Goal: Information Seeking & Learning: Learn about a topic

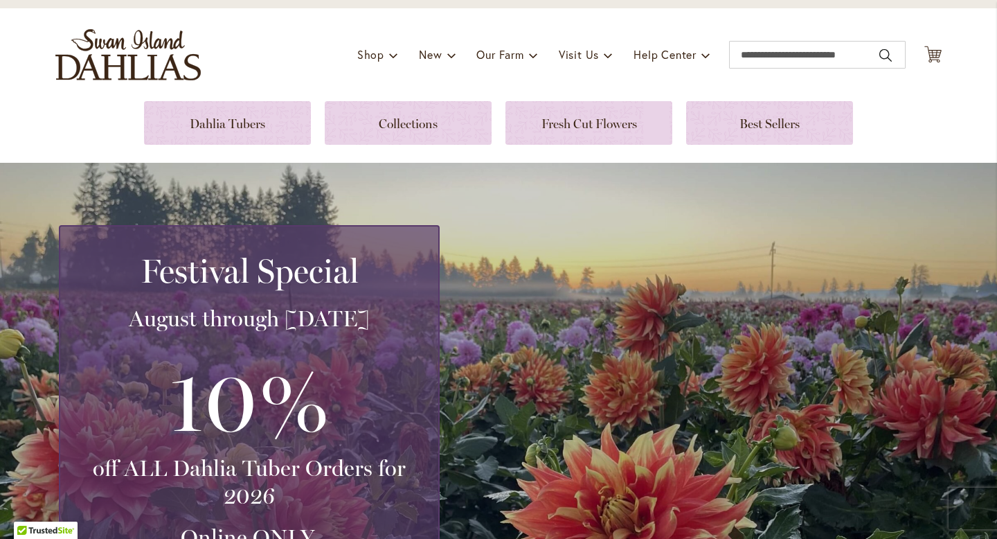
scroll to position [35, 0]
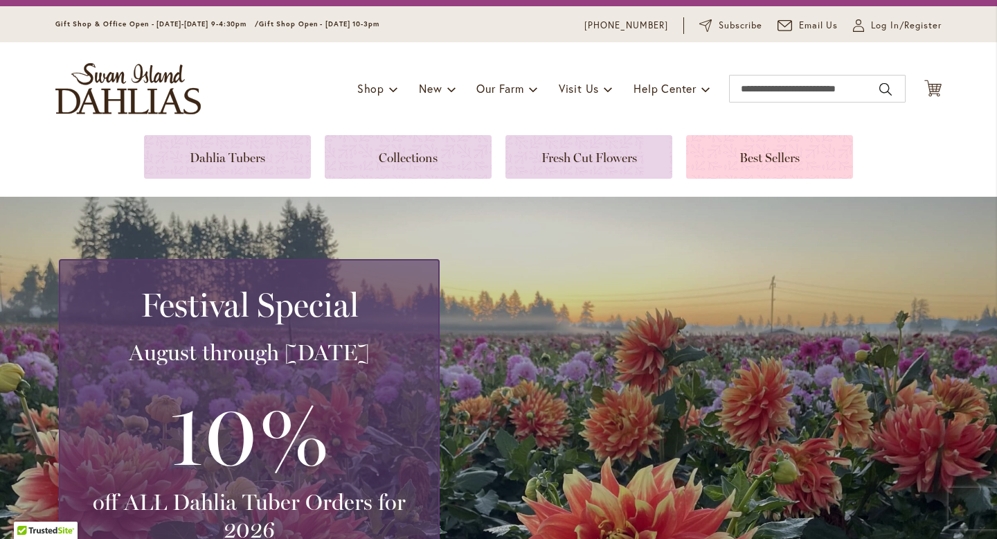
click at [765, 170] on link at bounding box center [769, 157] width 167 height 44
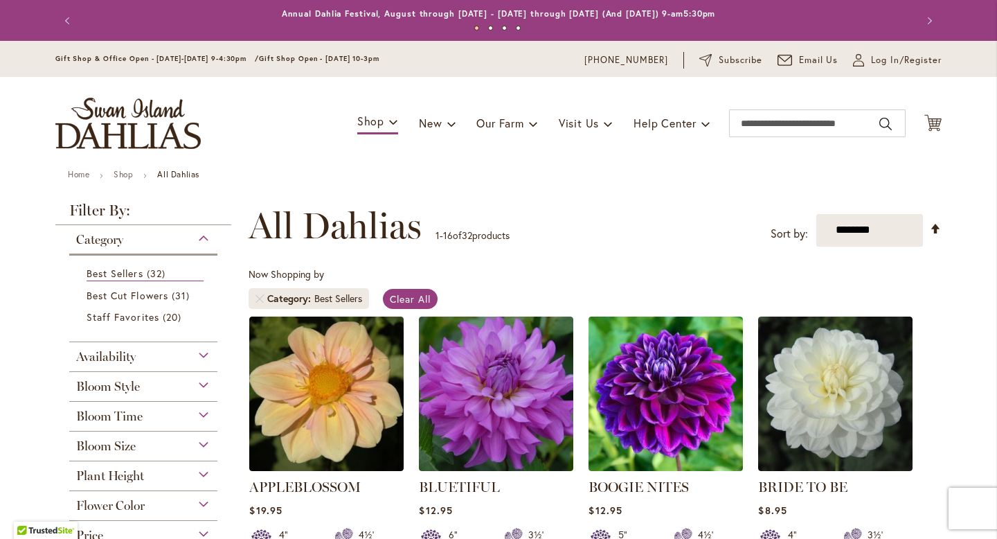
click at [765, 168] on div "Toggle Nav Shop Dahlia Tubers Collections Fresh Cut Dahlias Gardening Supplies …" at bounding box center [499, 123] width 914 height 93
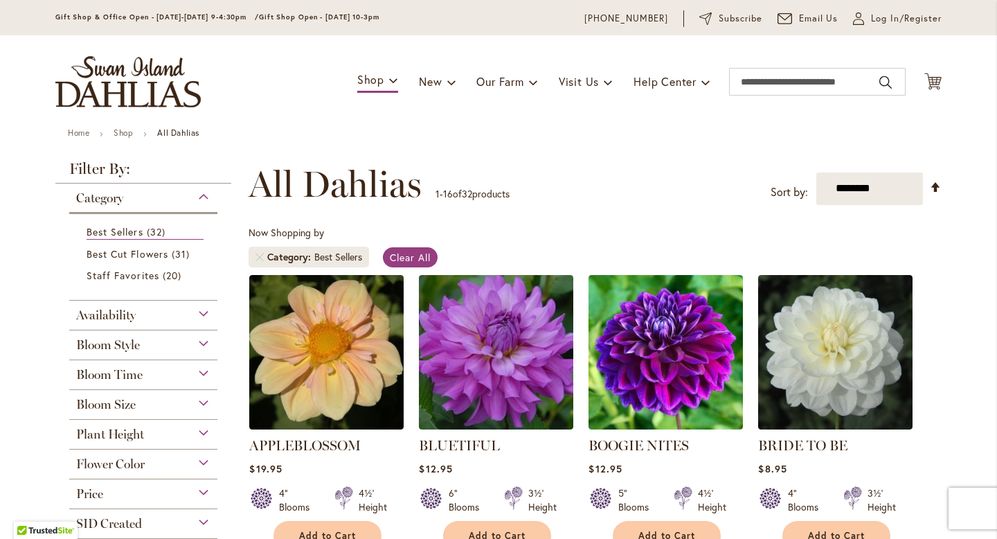
scroll to position [47, 0]
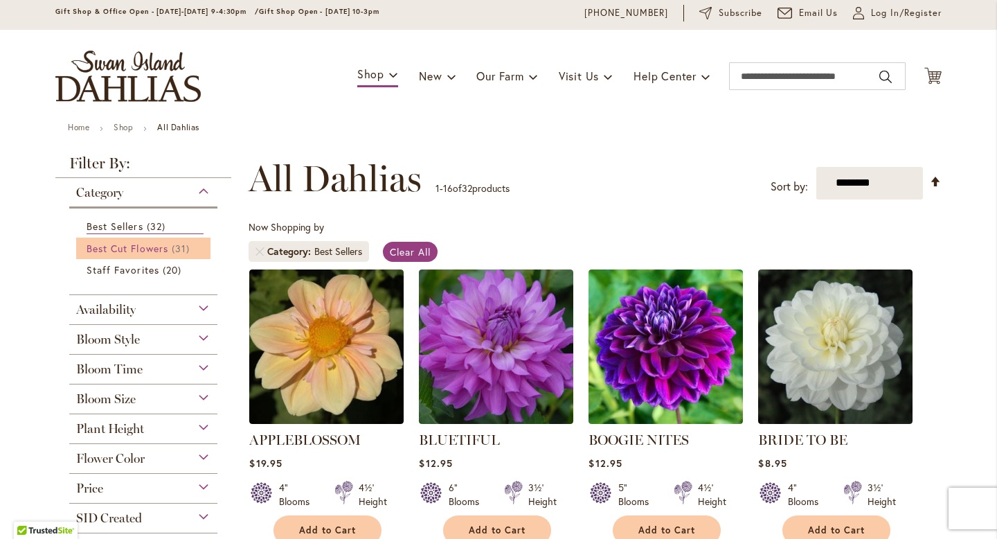
click at [128, 251] on span "Best Cut Flowers" at bounding box center [128, 248] width 82 height 13
click at [134, 245] on span "Best Cut Flowers" at bounding box center [128, 248] width 82 height 13
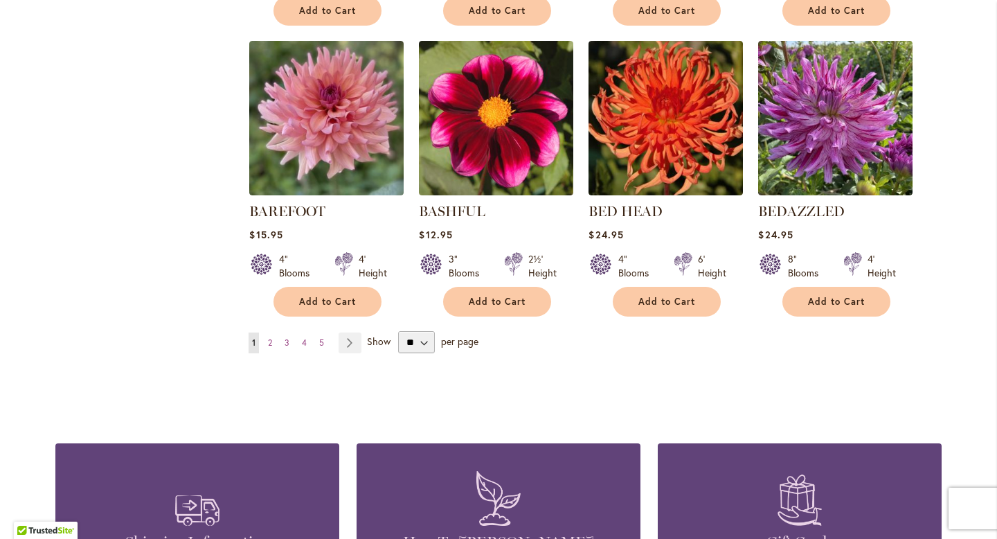
scroll to position [1181, 0]
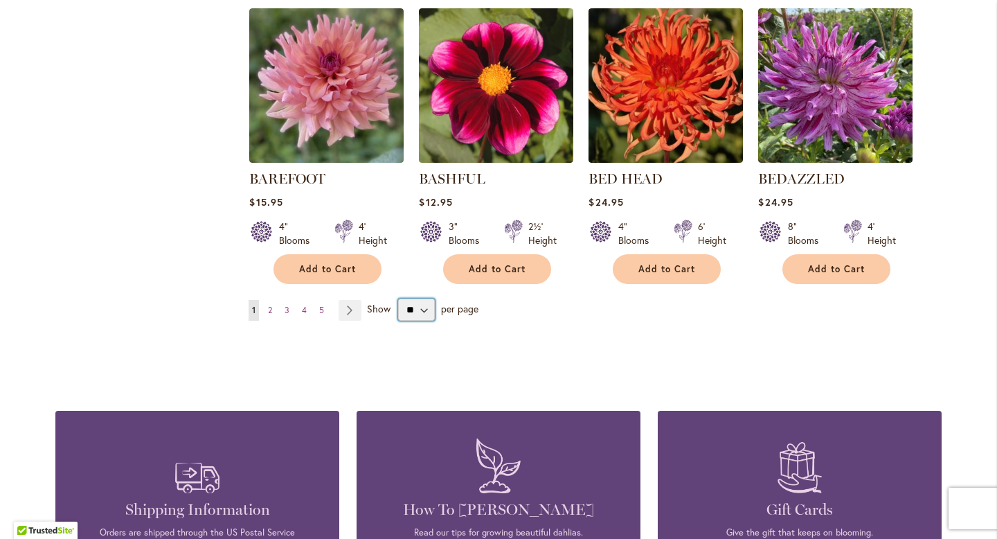
click at [413, 306] on select "** ** ** **" at bounding box center [416, 309] width 37 height 22
select select "**"
click at [398, 298] on select "** ** ** **" at bounding box center [416, 309] width 37 height 22
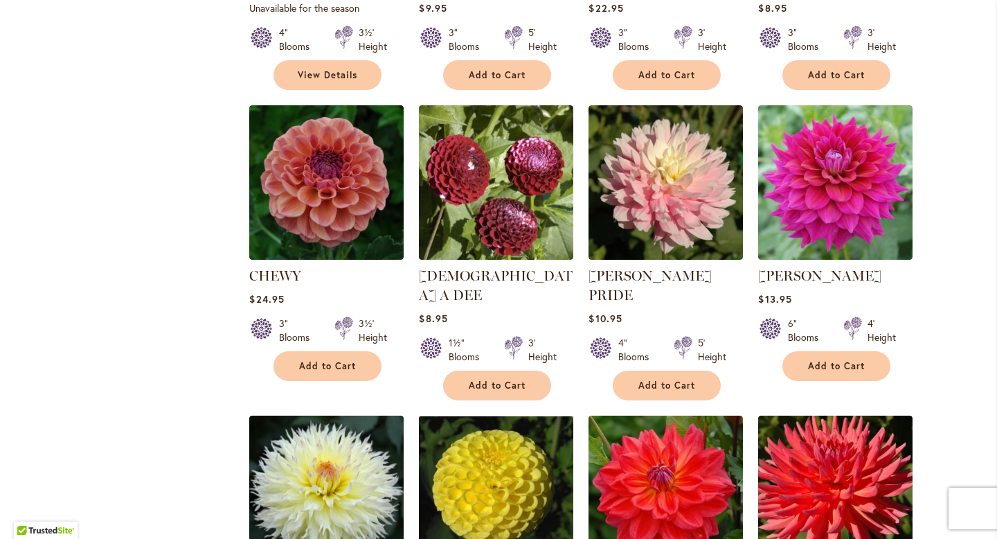
scroll to position [3588, 0]
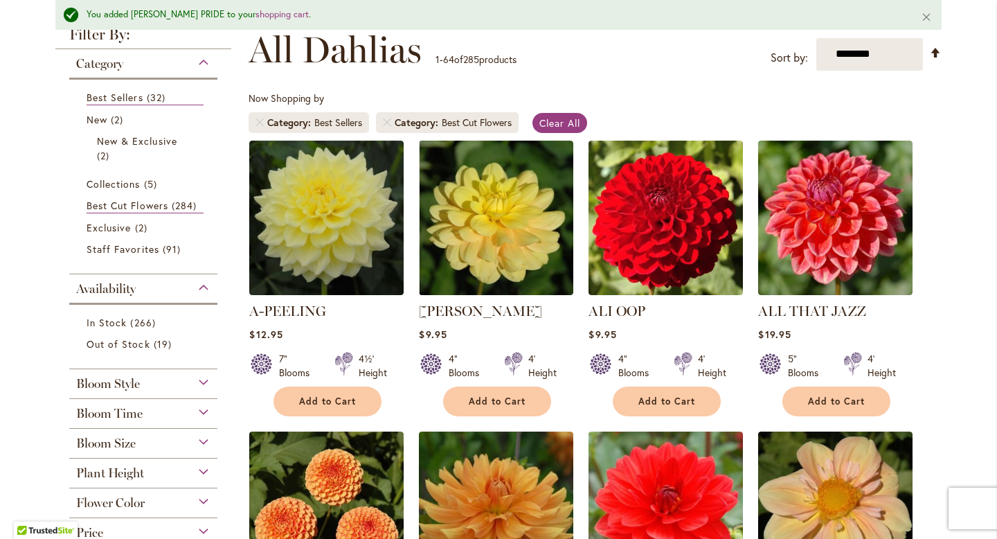
scroll to position [202, 0]
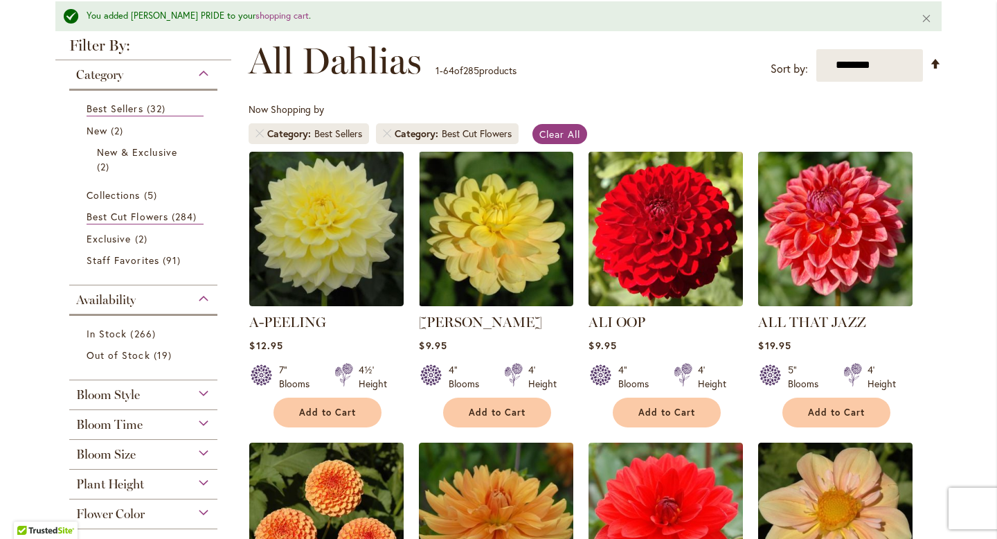
click at [188, 393] on div "Bloom Style" at bounding box center [143, 391] width 148 height 22
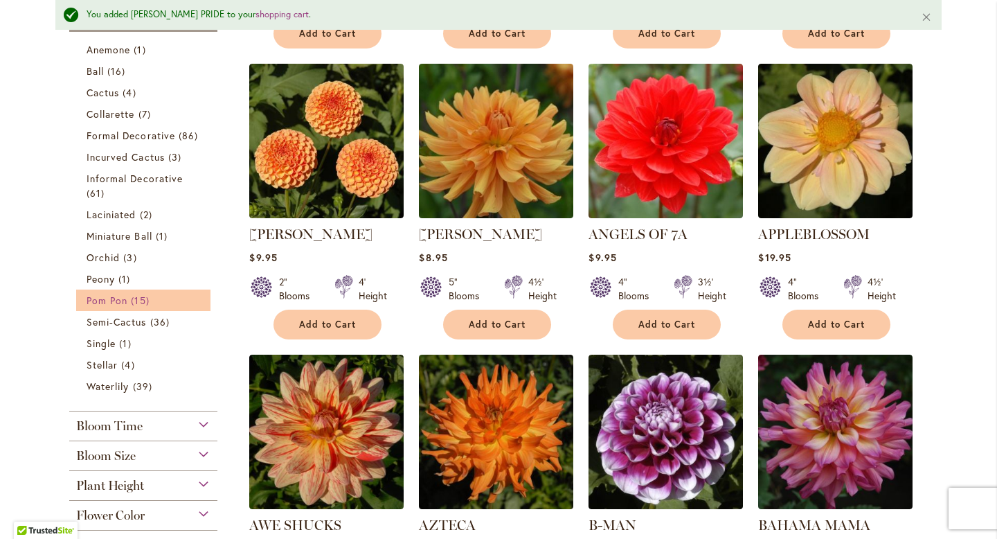
click at [125, 302] on span "Pom Pon" at bounding box center [107, 300] width 41 height 13
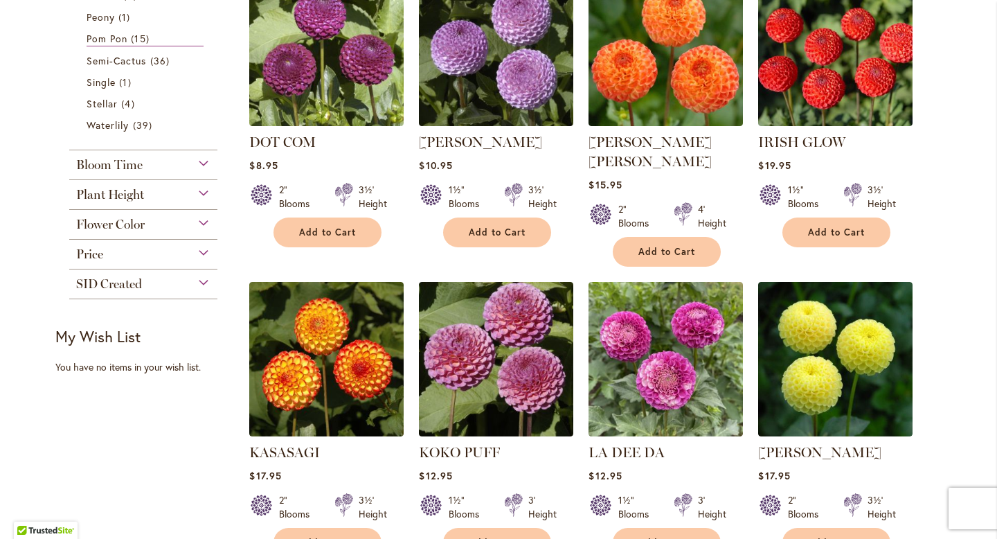
scroll to position [658, 0]
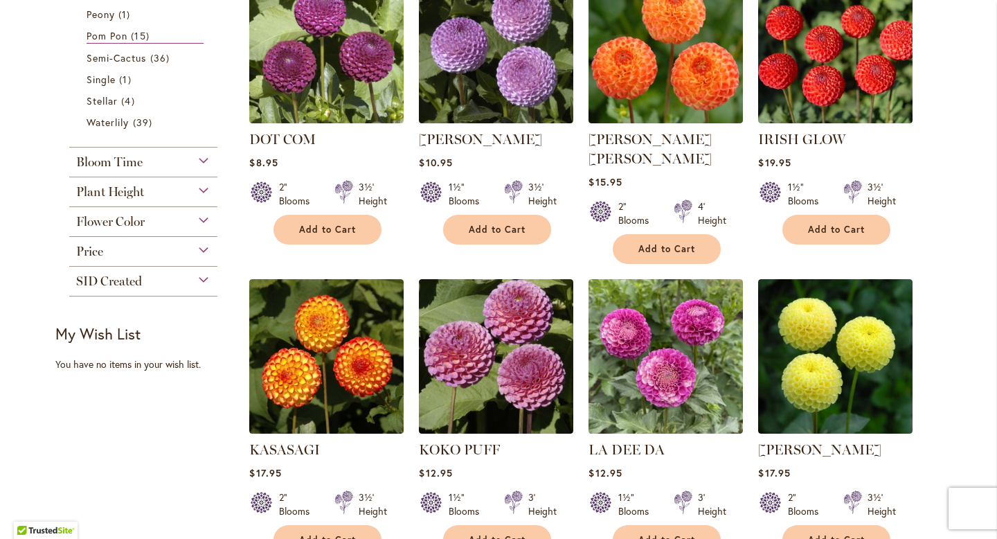
click at [181, 196] on div "Plant Height" at bounding box center [143, 188] width 148 height 22
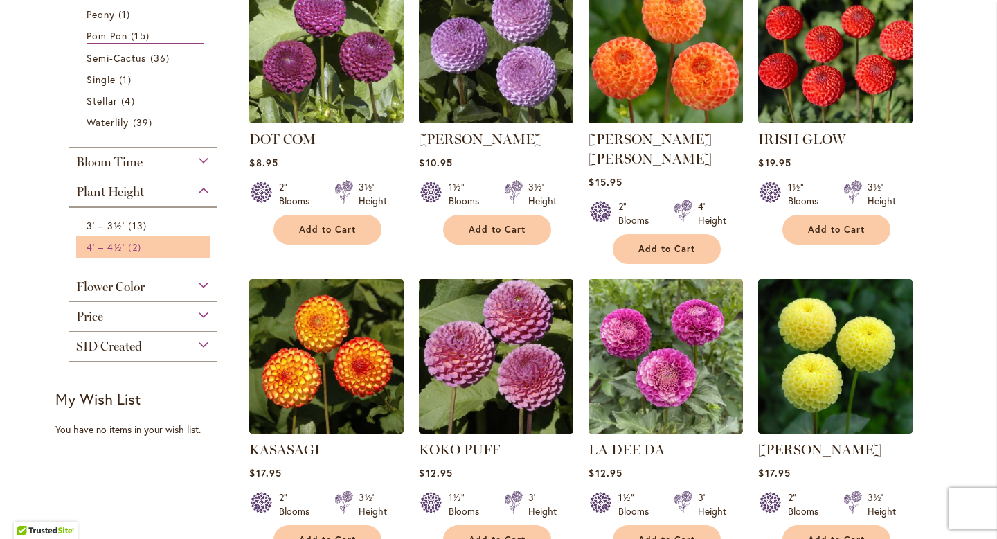
click at [107, 241] on span "4' – 4½'" at bounding box center [106, 246] width 38 height 13
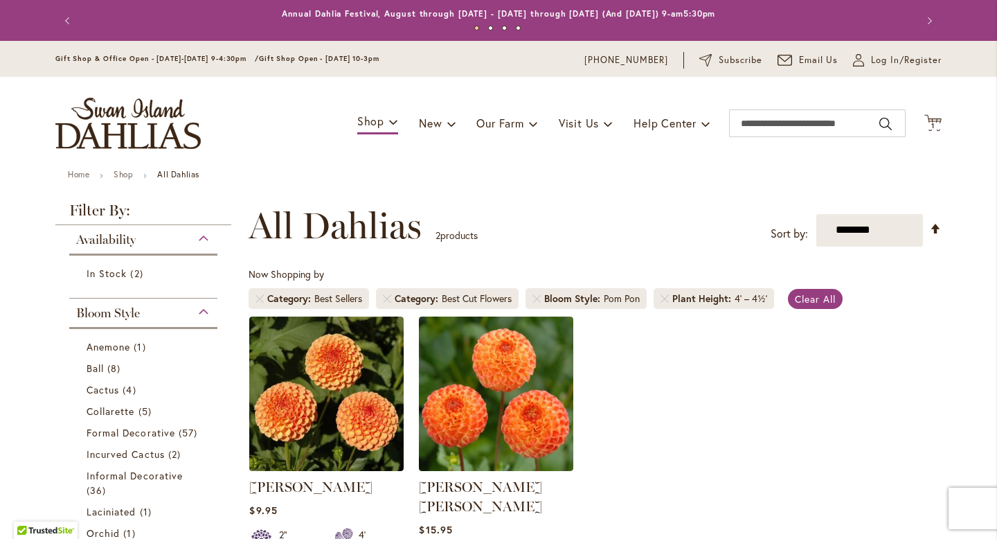
scroll to position [188, 0]
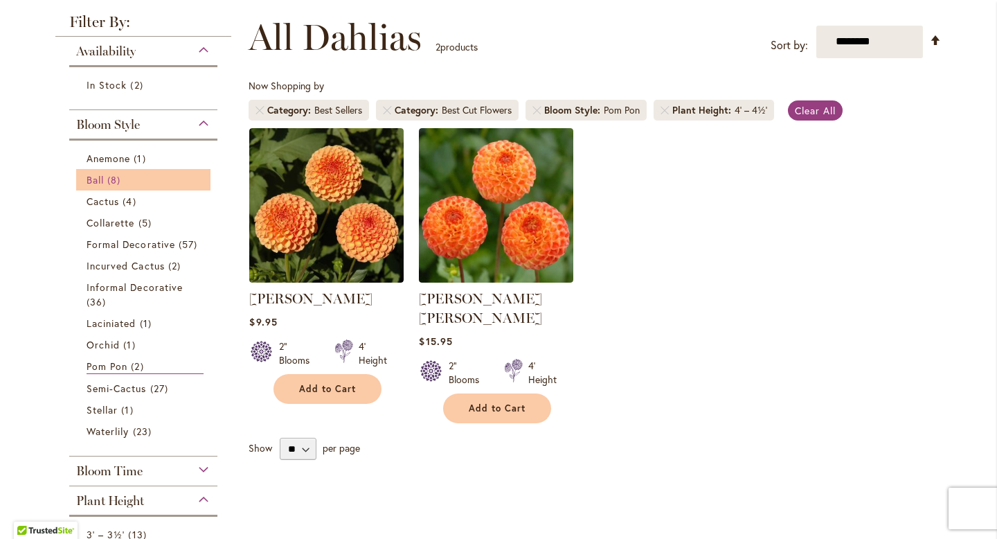
click at [179, 178] on link "Ball 8 items" at bounding box center [145, 179] width 117 height 15
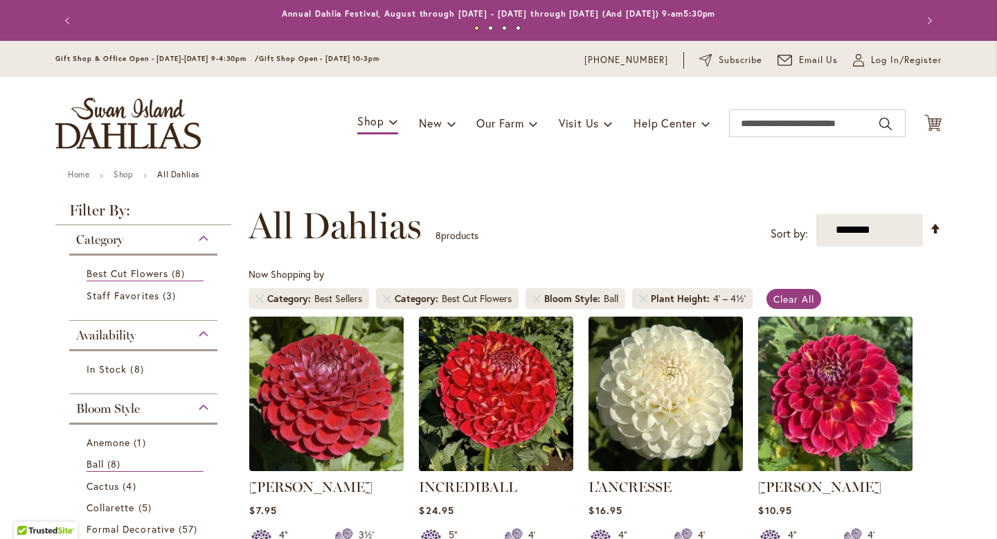
scroll to position [188, 0]
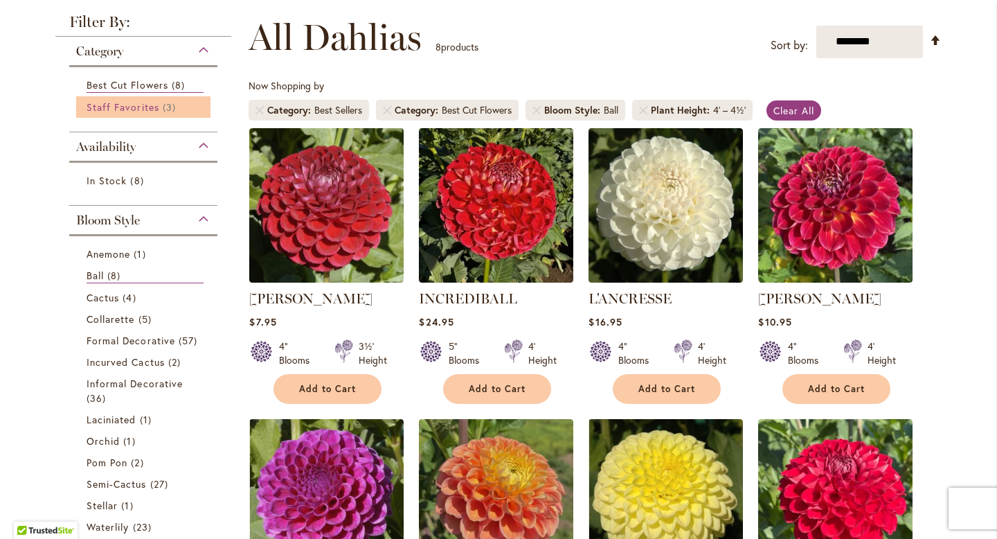
click at [145, 109] on span "Staff Favorites" at bounding box center [123, 106] width 73 height 13
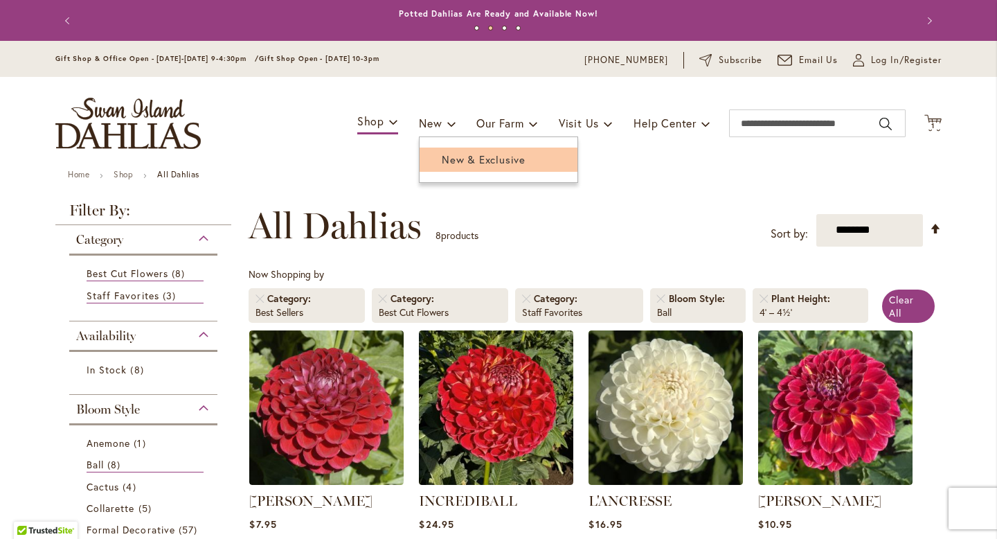
click at [461, 156] on span "New & Exclusive" at bounding box center [484, 159] width 84 height 14
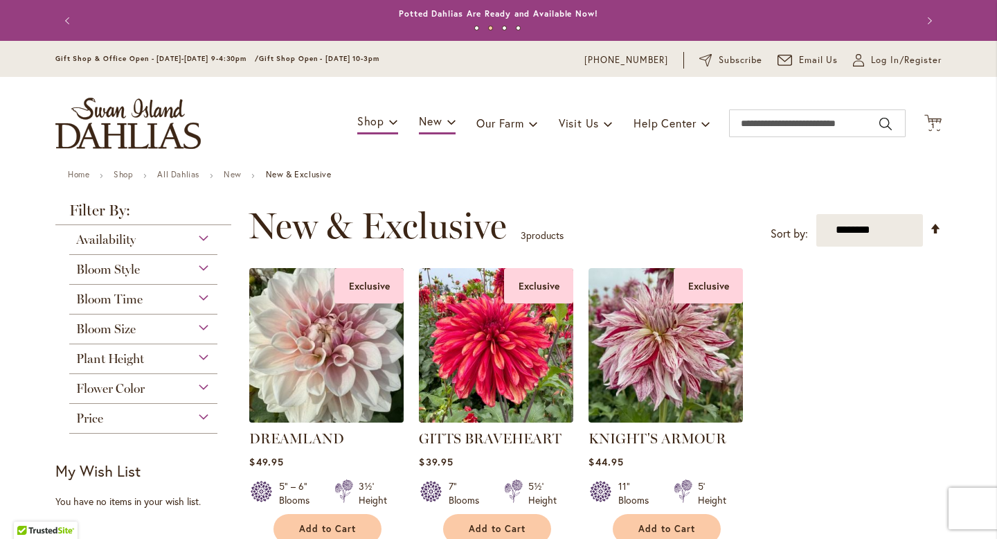
click at [305, 375] on img at bounding box center [327, 345] width 162 height 162
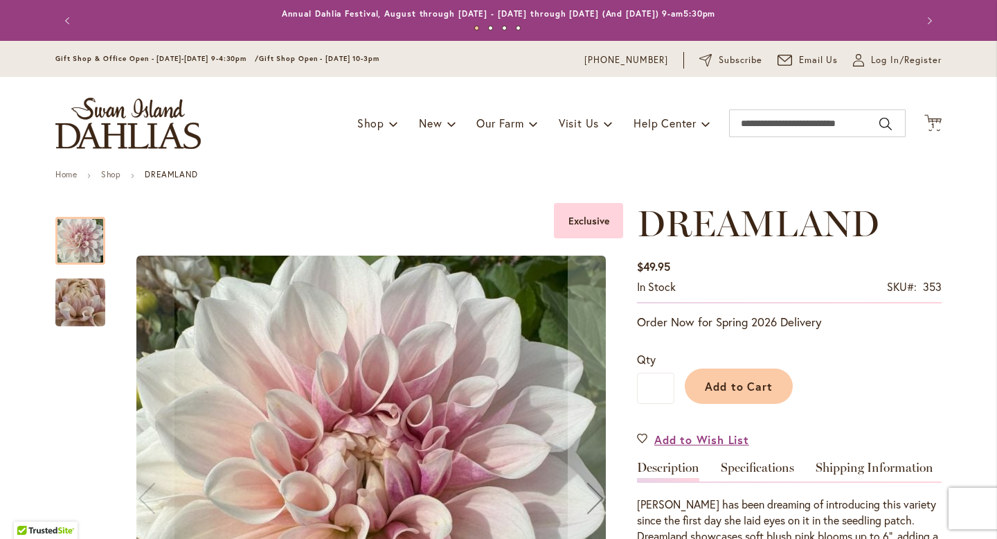
click at [79, 304] on img "DREAMLAND" at bounding box center [80, 302] width 100 height 75
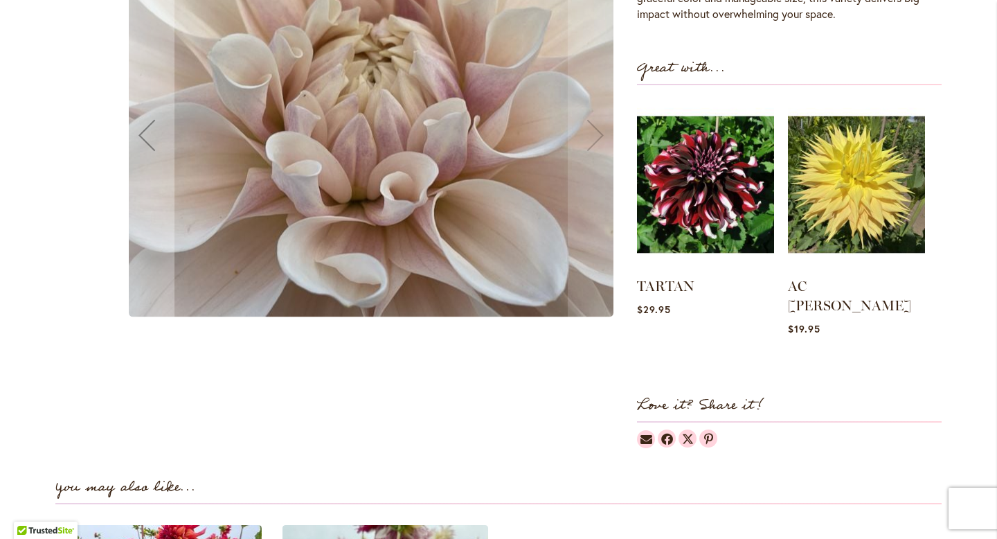
scroll to position [606, 0]
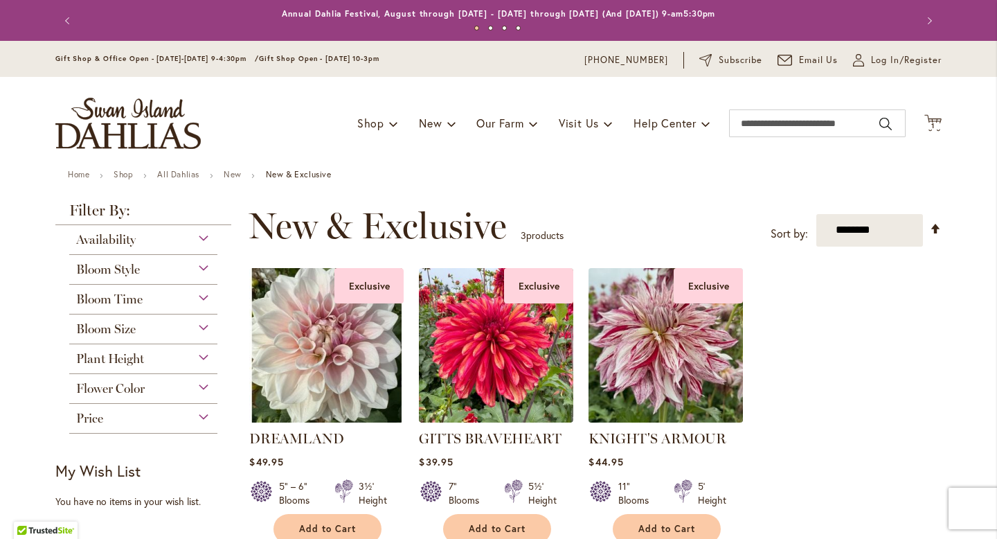
click at [670, 337] on img at bounding box center [666, 345] width 162 height 162
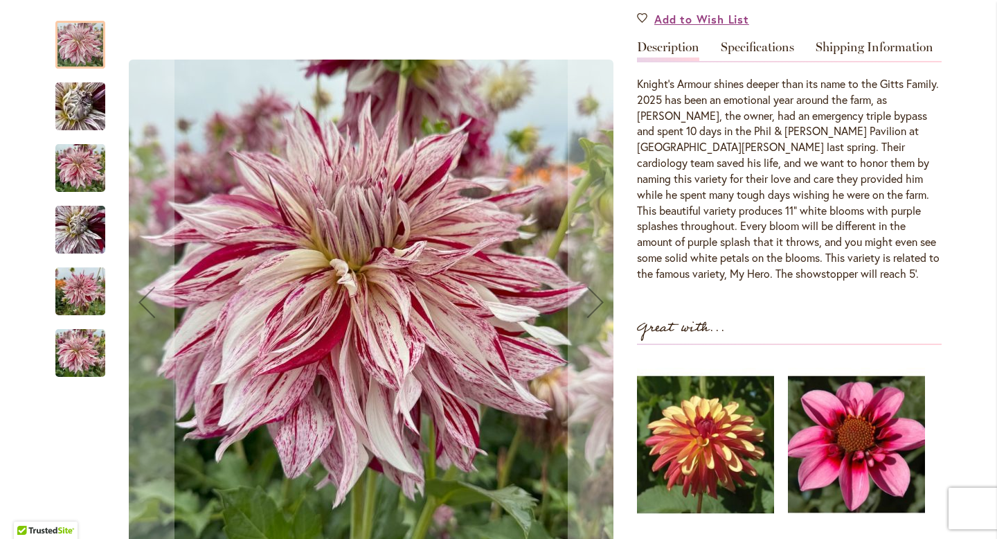
scroll to position [497, 0]
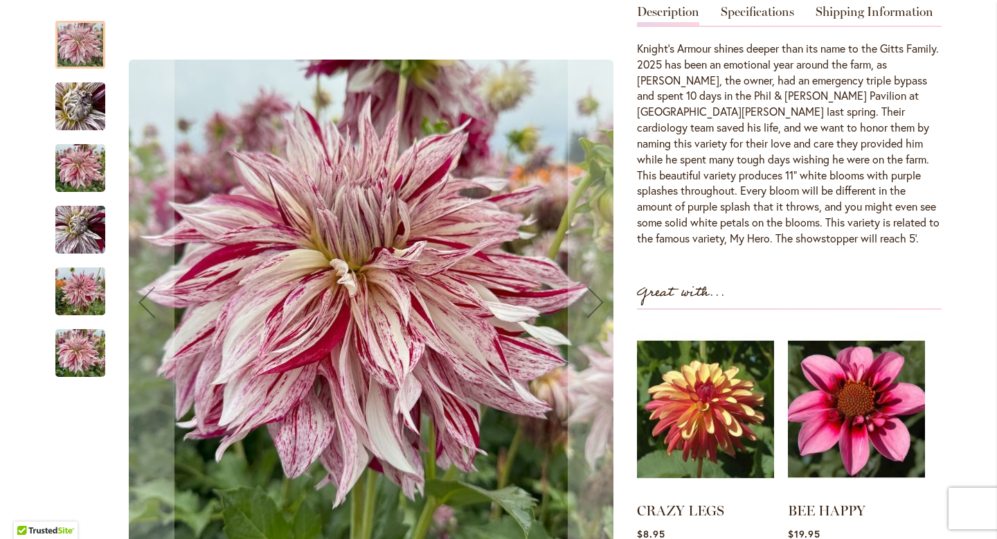
click at [66, 357] on img "KNIGHT'S ARMOUR" at bounding box center [80, 353] width 50 height 66
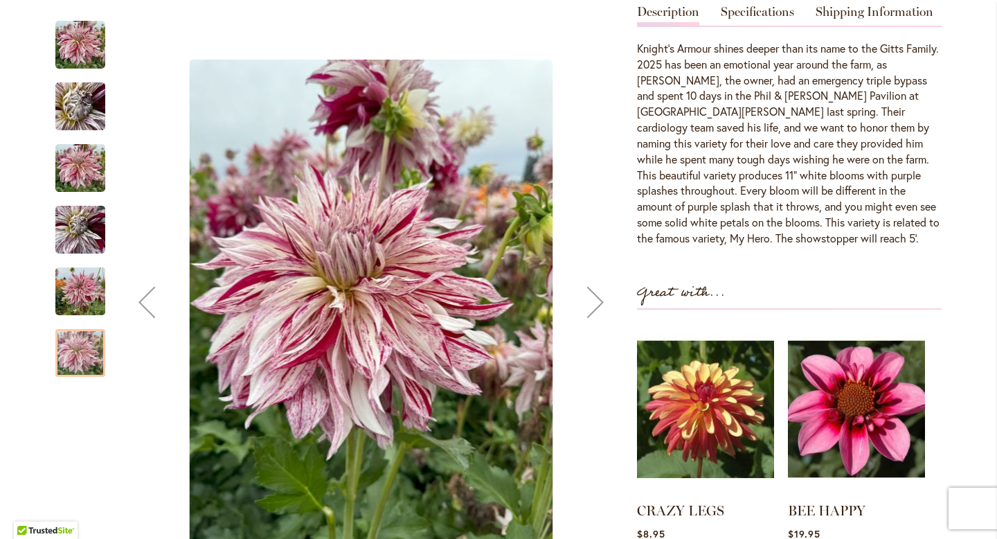
click at [595, 311] on div "Next" at bounding box center [595, 301] width 55 height 55
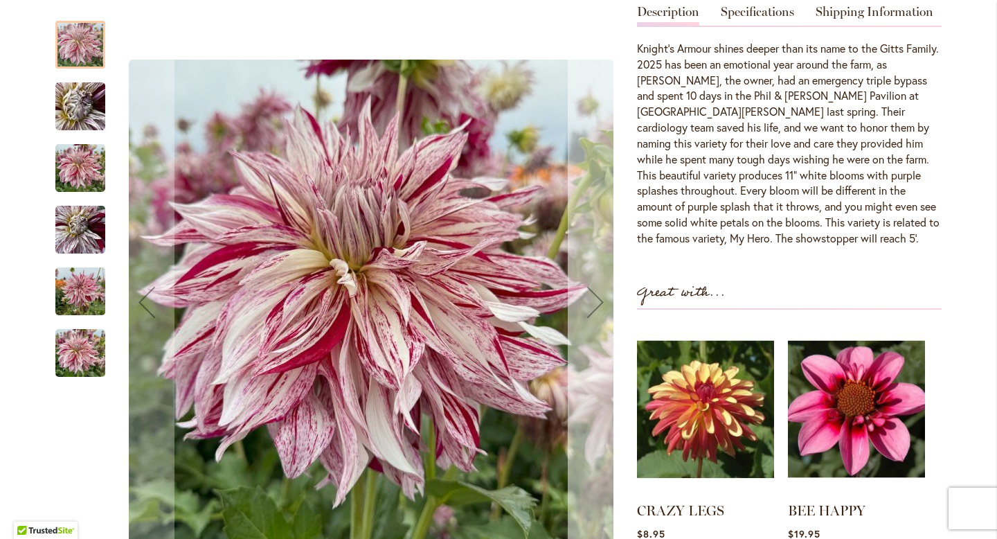
click at [595, 311] on div "Next" at bounding box center [595, 301] width 55 height 55
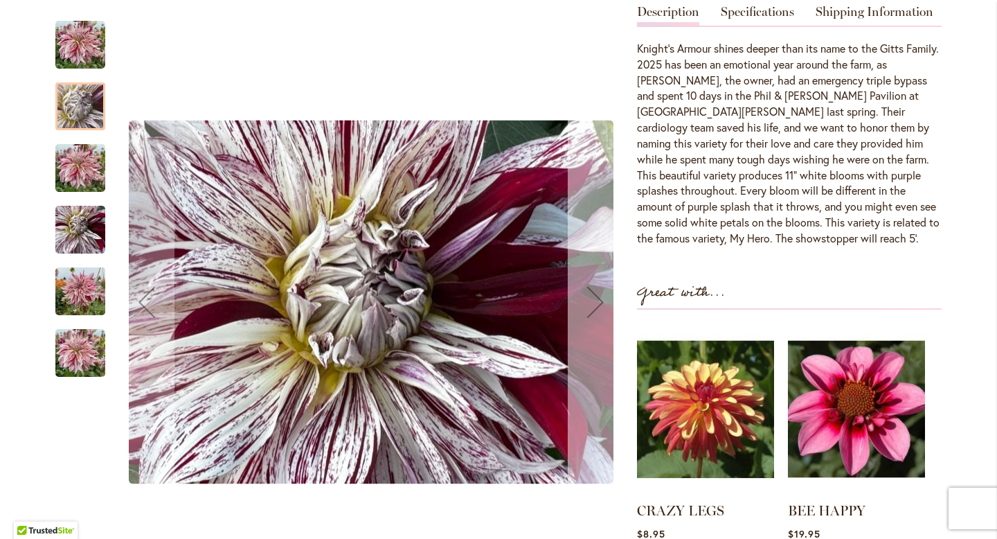
click at [595, 311] on div "Next" at bounding box center [595, 301] width 55 height 55
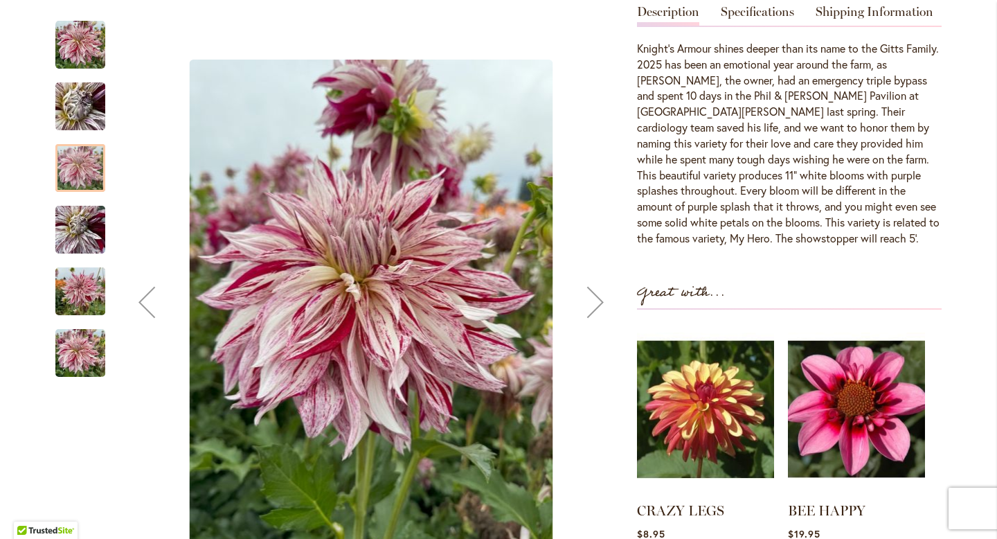
click at [595, 311] on div "Next" at bounding box center [595, 301] width 55 height 55
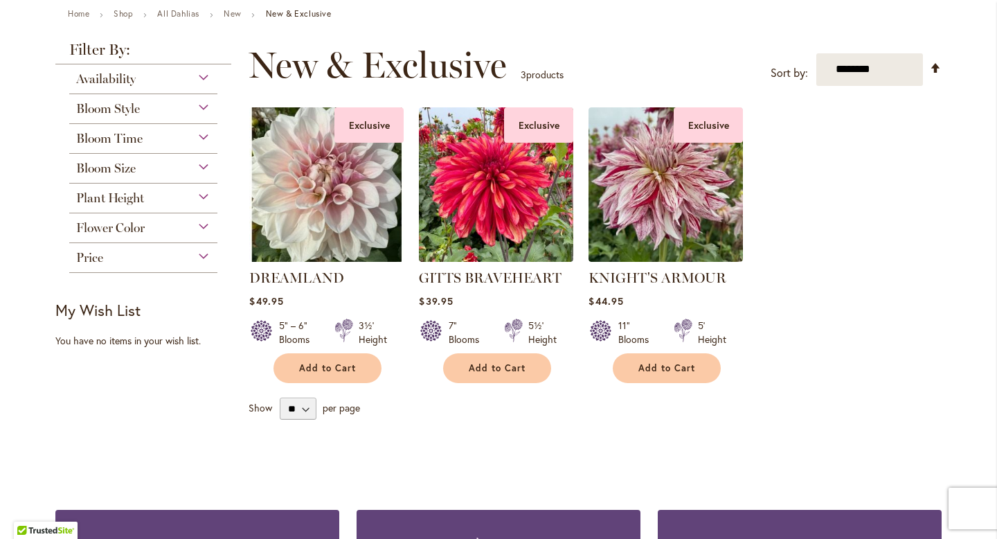
scroll to position [124, 0]
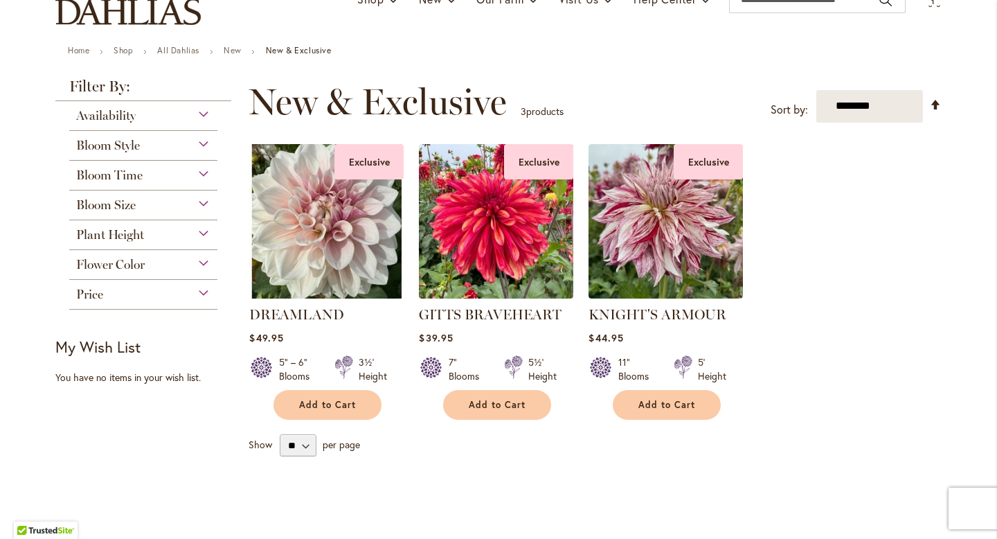
click at [139, 122] on div "Availability" at bounding box center [143, 112] width 148 height 22
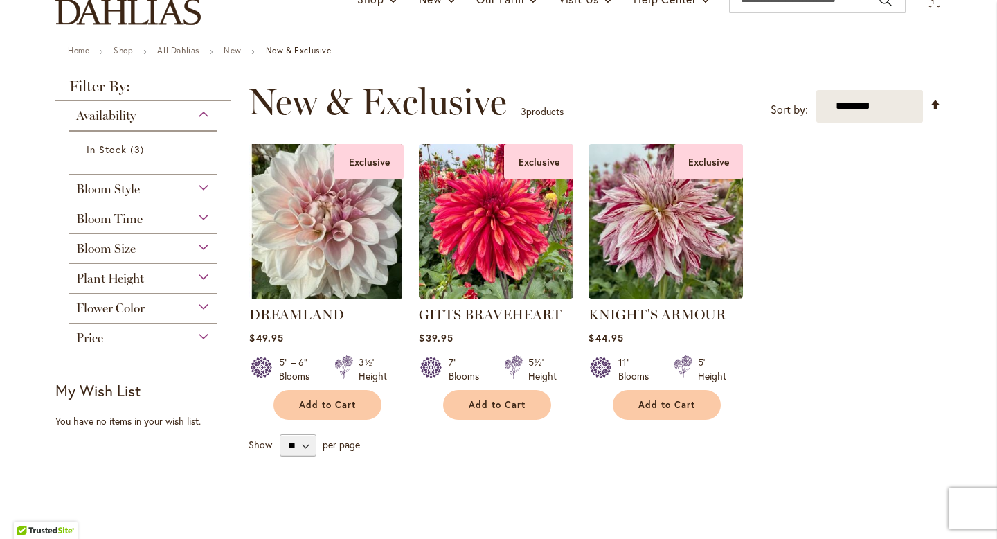
click at [206, 110] on div "Availability" at bounding box center [143, 112] width 148 height 22
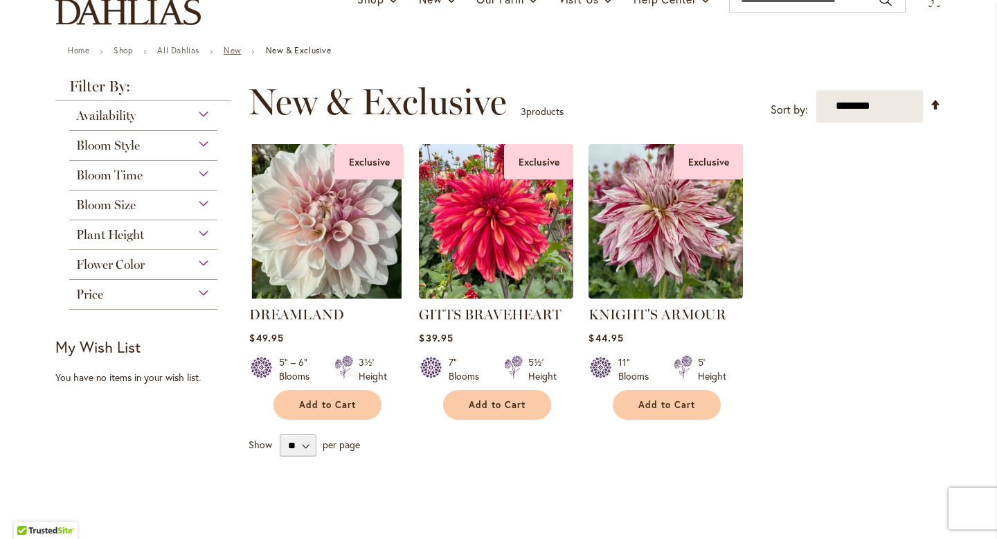
click at [235, 48] on link "New" at bounding box center [233, 50] width 18 height 10
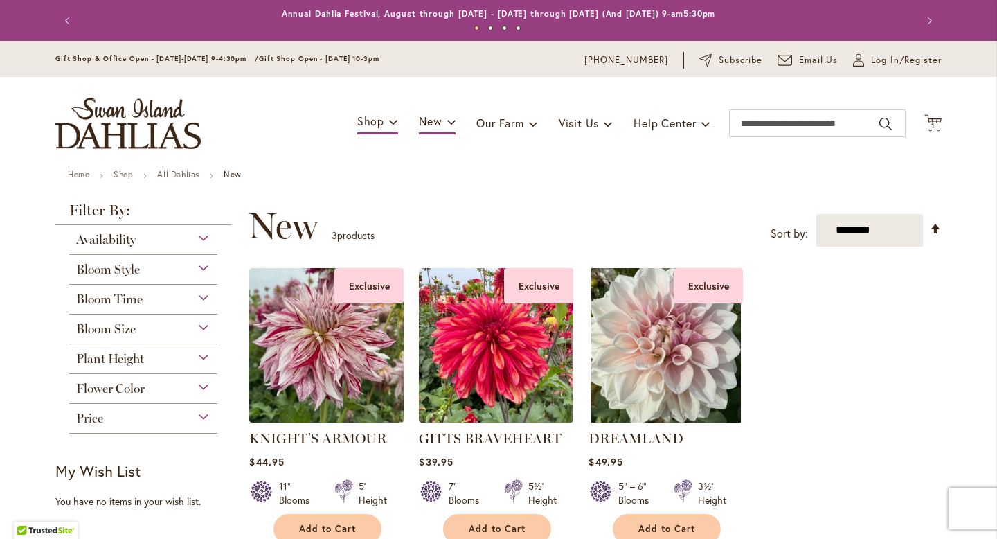
scroll to position [14, 0]
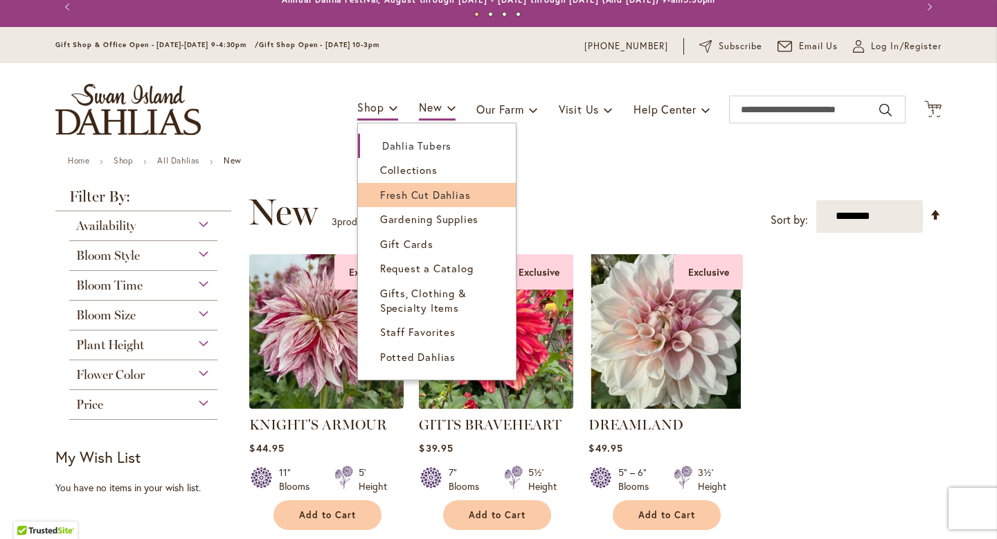
click at [411, 190] on span "Fresh Cut Dahlias" at bounding box center [425, 195] width 91 height 14
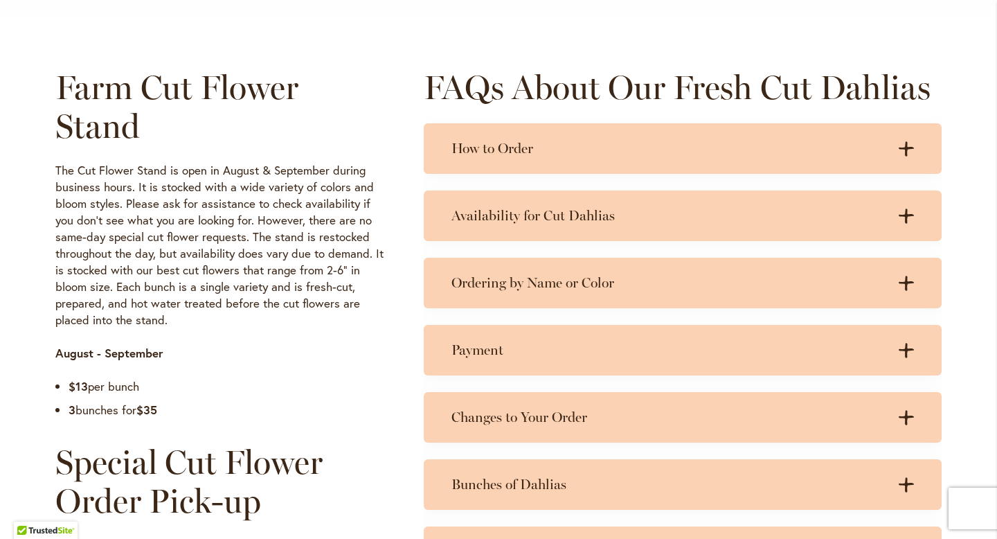
scroll to position [772, 0]
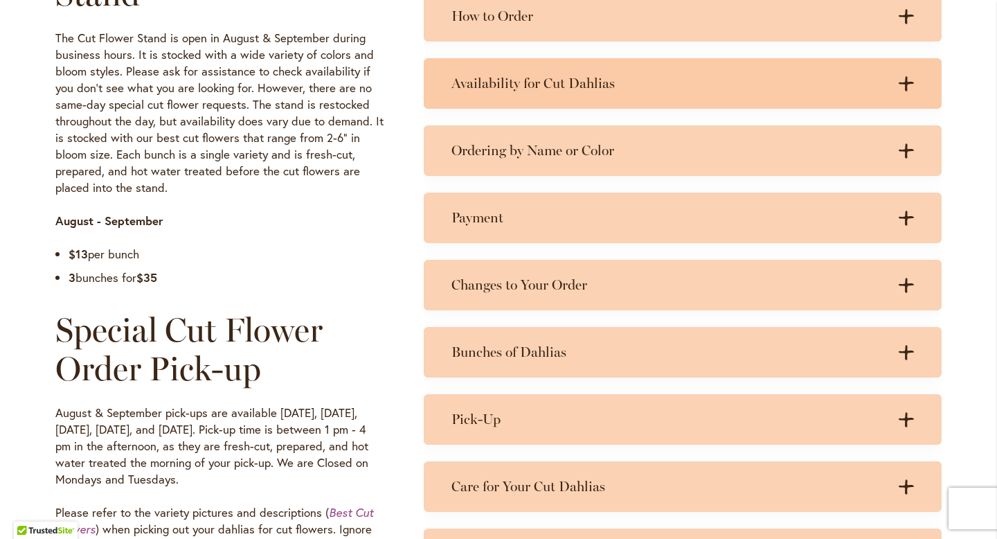
click at [700, 98] on div "Availability for Cut Dahlias .cls-1 { fill: #3c2616; stroke-width: 0px; } .cls-…" at bounding box center [683, 83] width 518 height 51
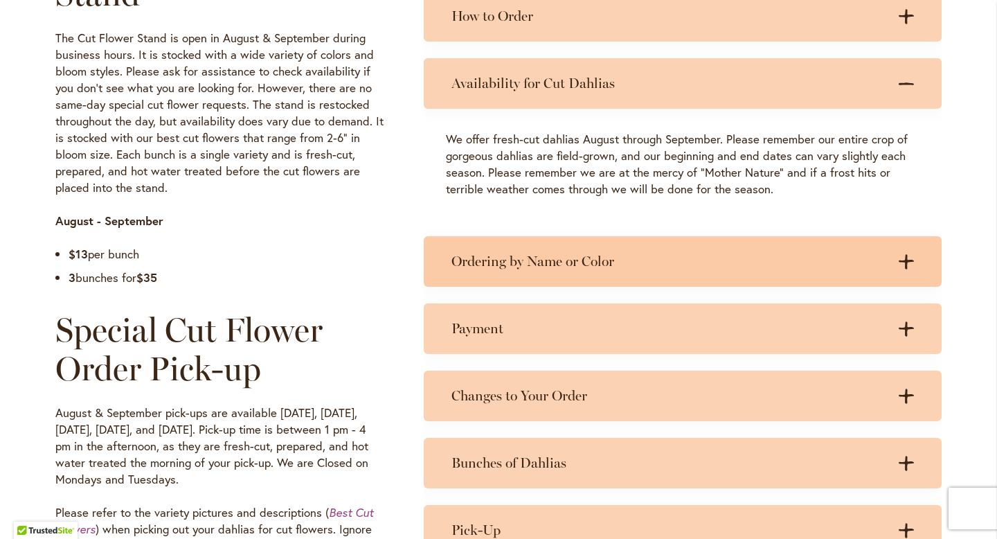
click at [650, 272] on div "Ordering by Name or Color .cls-1 { fill: #3c2616; stroke-width: 0px; } .cls-1 {…" at bounding box center [683, 261] width 518 height 51
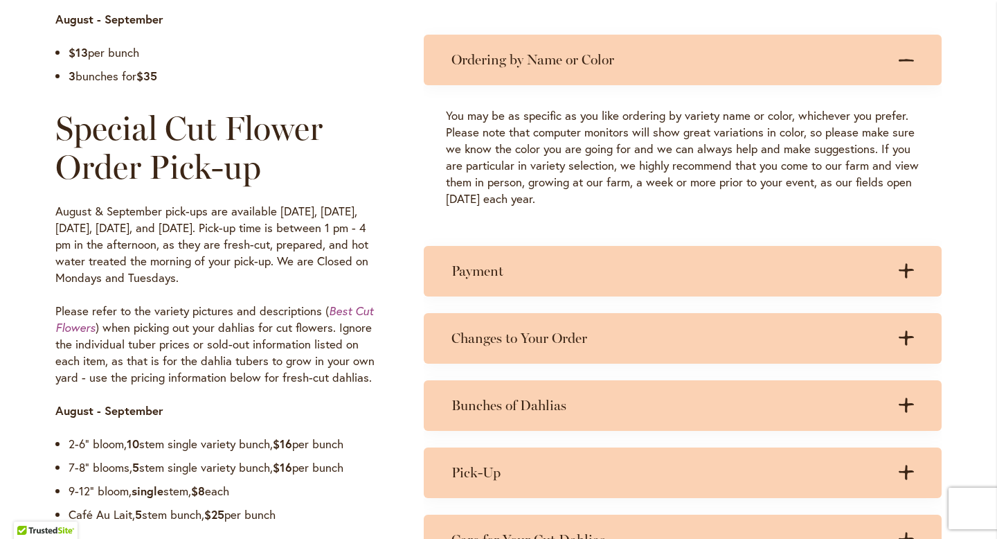
scroll to position [1138, 0]
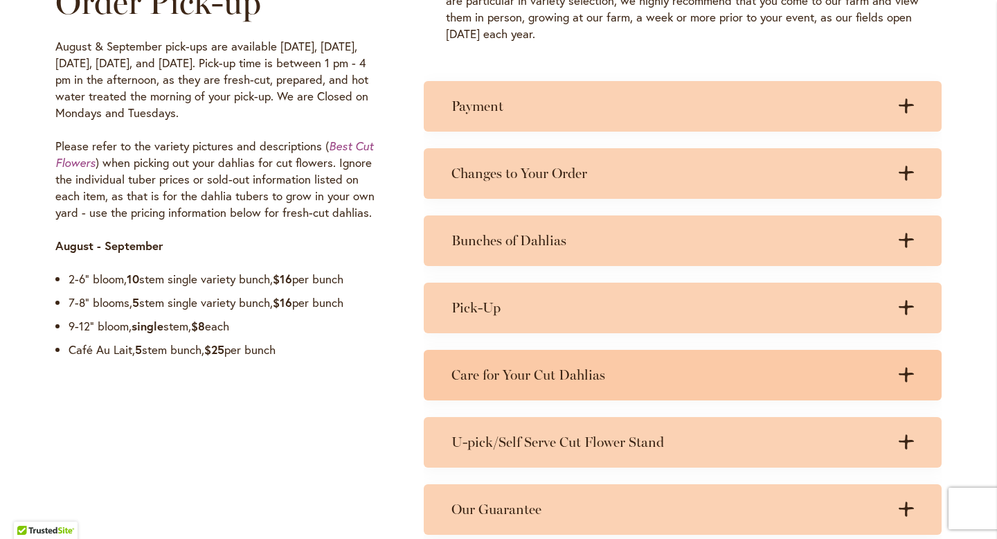
click at [546, 381] on h3 "Care for Your Cut Dahlias" at bounding box center [669, 374] width 435 height 17
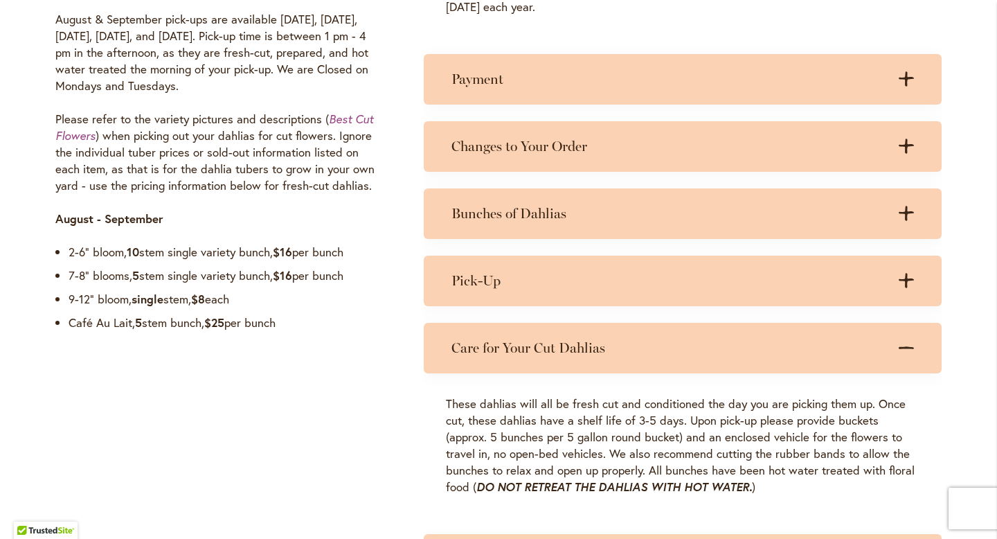
scroll to position [1166, 0]
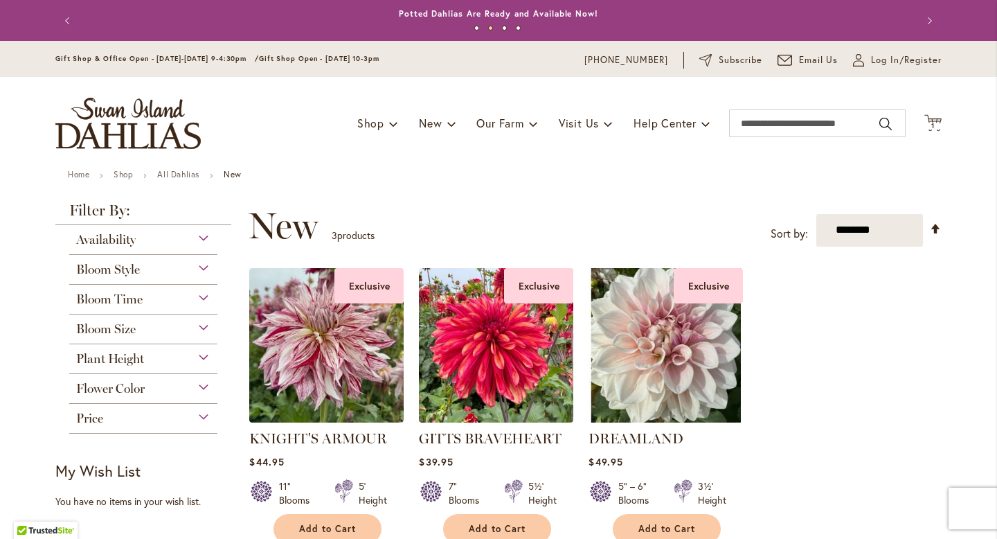
click at [145, 267] on div "Bloom Style" at bounding box center [143, 266] width 148 height 22
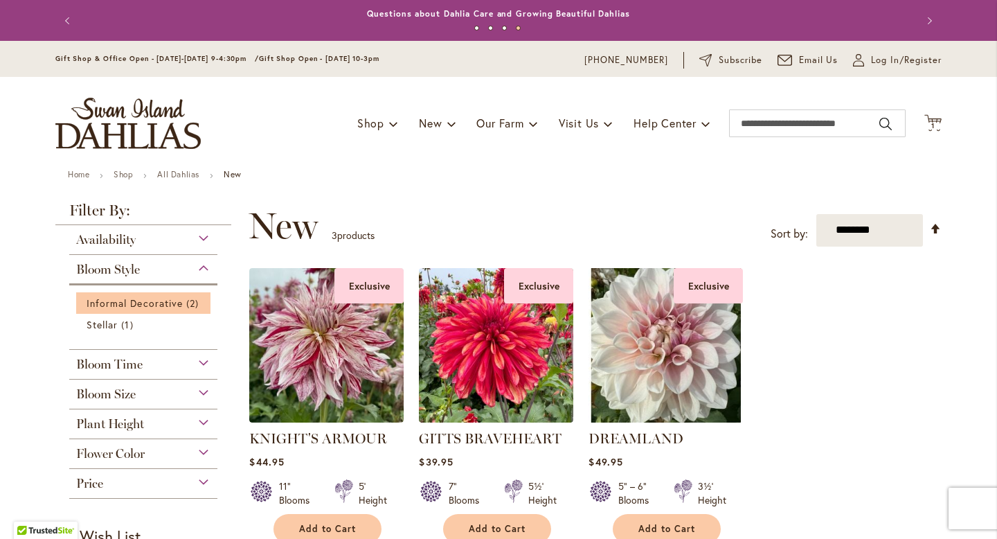
click at [159, 309] on li "Informal Decorative 2 items" at bounding box center [143, 302] width 134 height 21
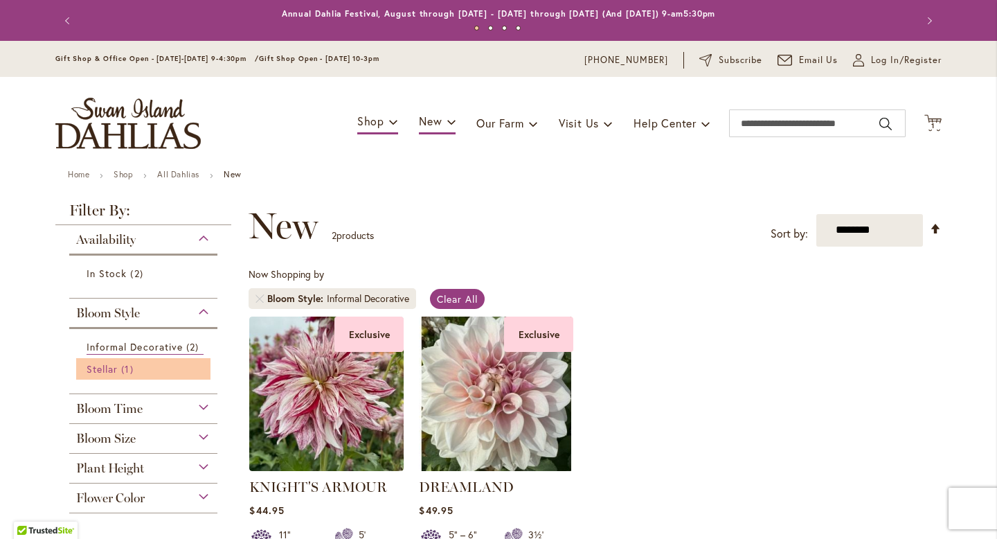
click at [114, 367] on span "Stellar" at bounding box center [102, 368] width 31 height 13
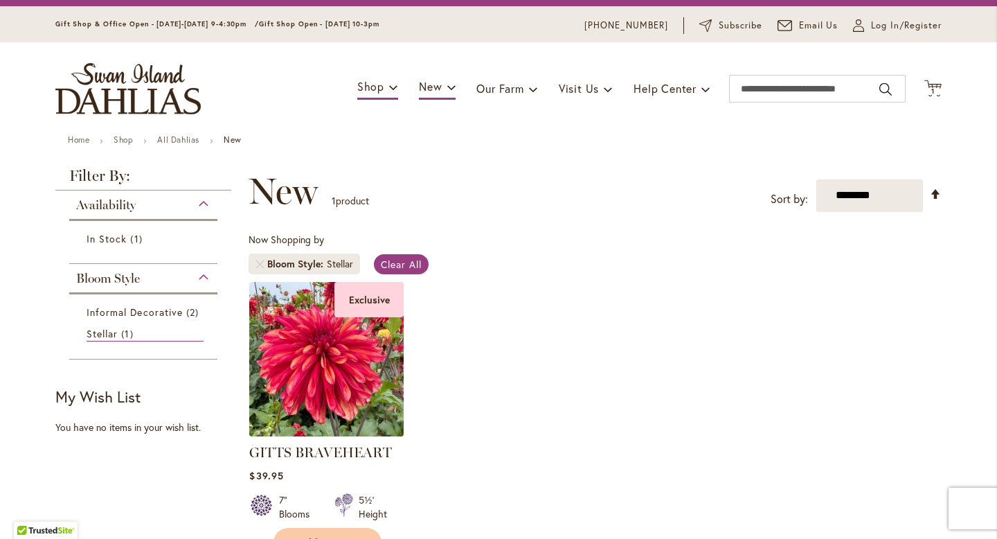
scroll to position [35, 0]
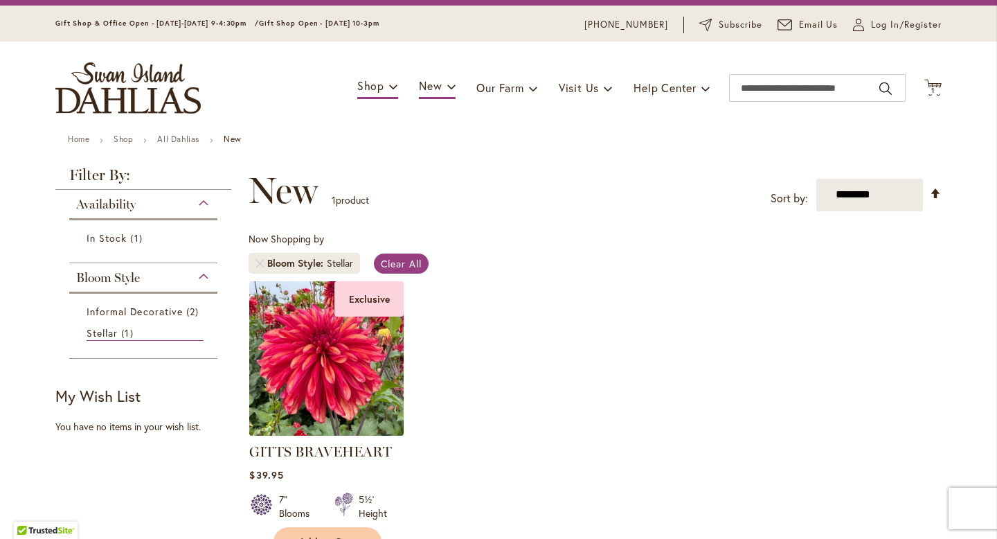
click at [328, 386] on img at bounding box center [327, 358] width 162 height 162
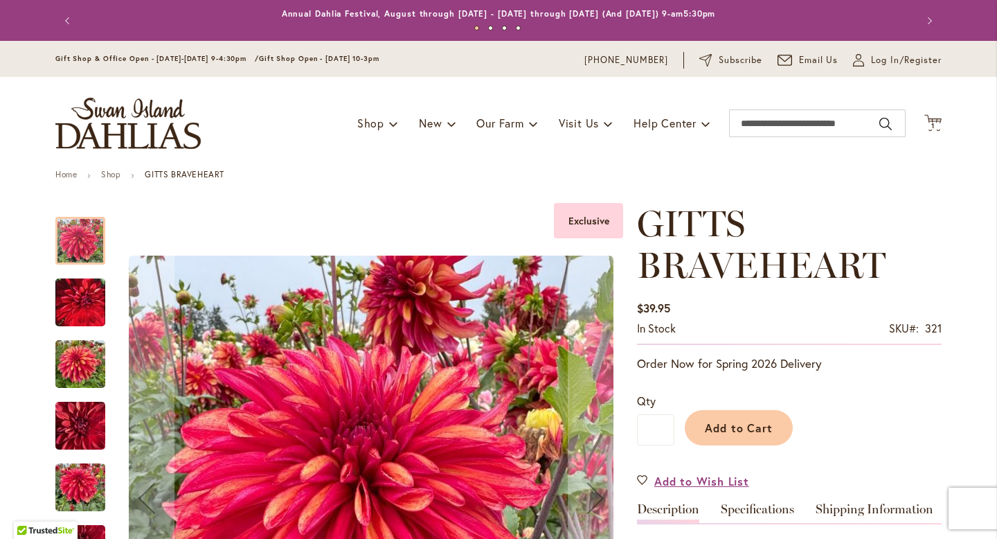
click at [61, 307] on img "GITTS BRAVEHEART" at bounding box center [80, 302] width 50 height 62
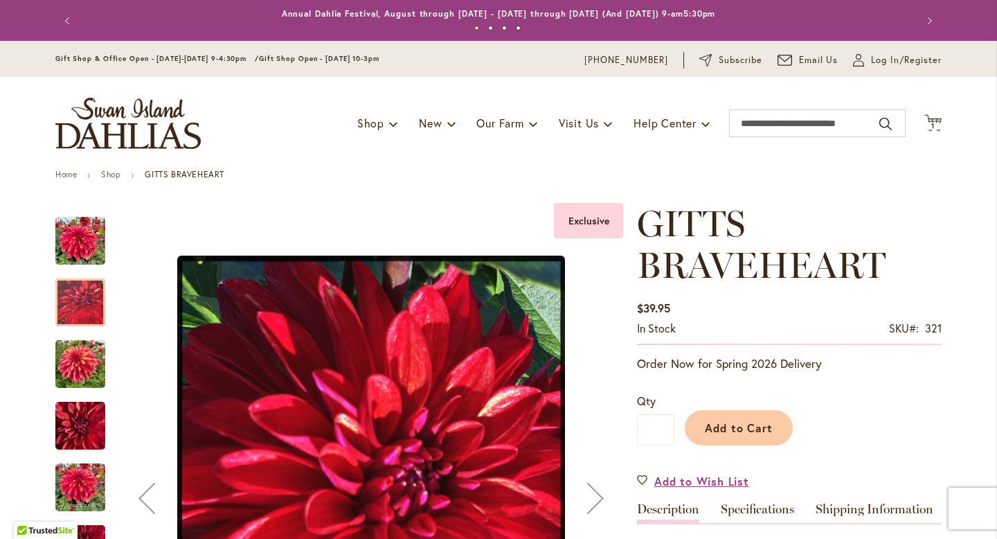
click at [69, 350] on img "GITTS BRAVEHEART" at bounding box center [80, 364] width 50 height 66
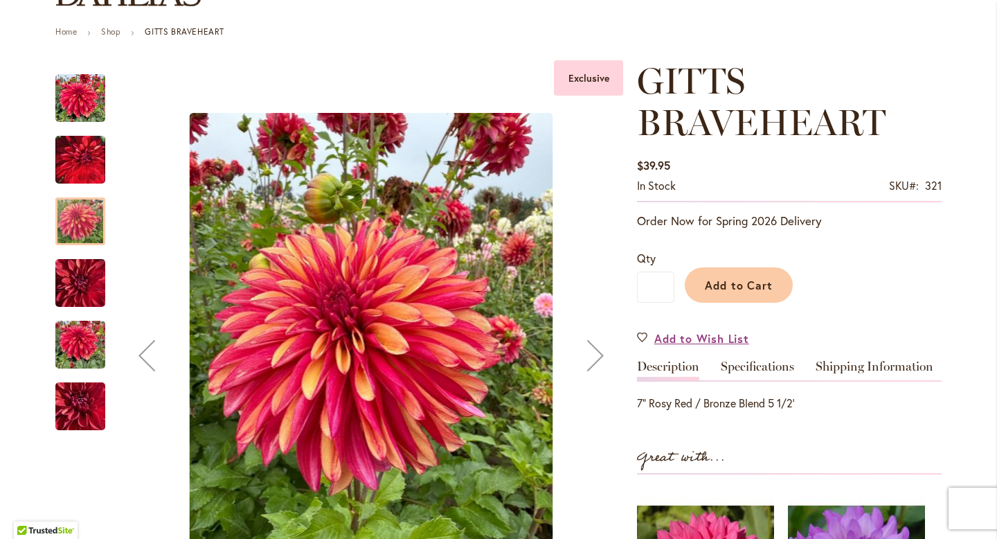
scroll to position [146, 0]
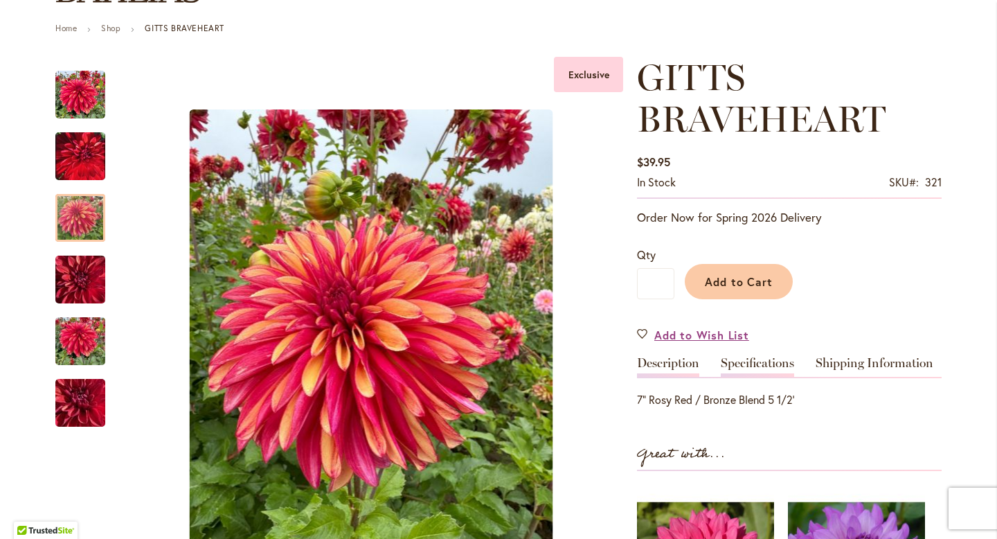
click at [777, 369] on link "Specifications" at bounding box center [757, 367] width 73 height 20
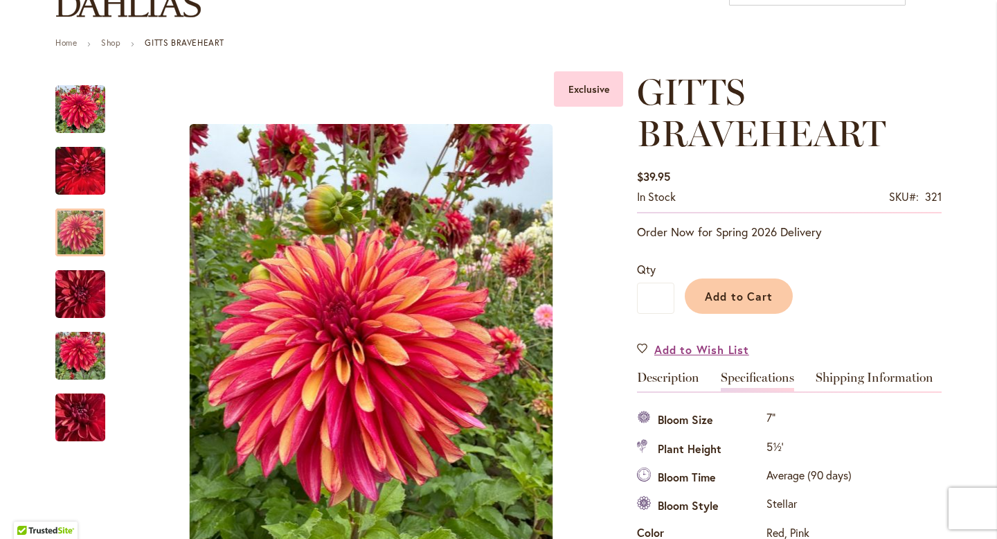
scroll to position [0, 0]
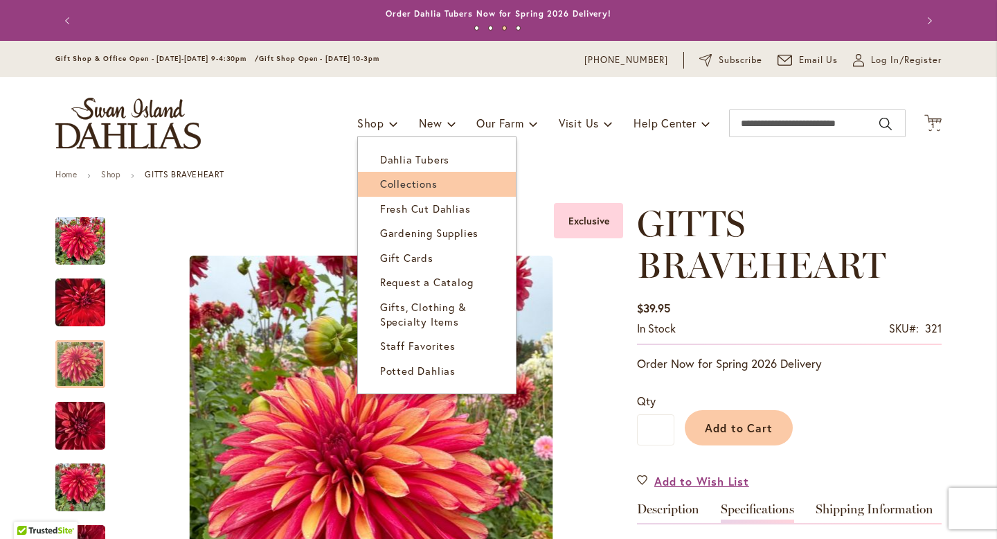
click at [406, 182] on span "Collections" at bounding box center [408, 184] width 57 height 14
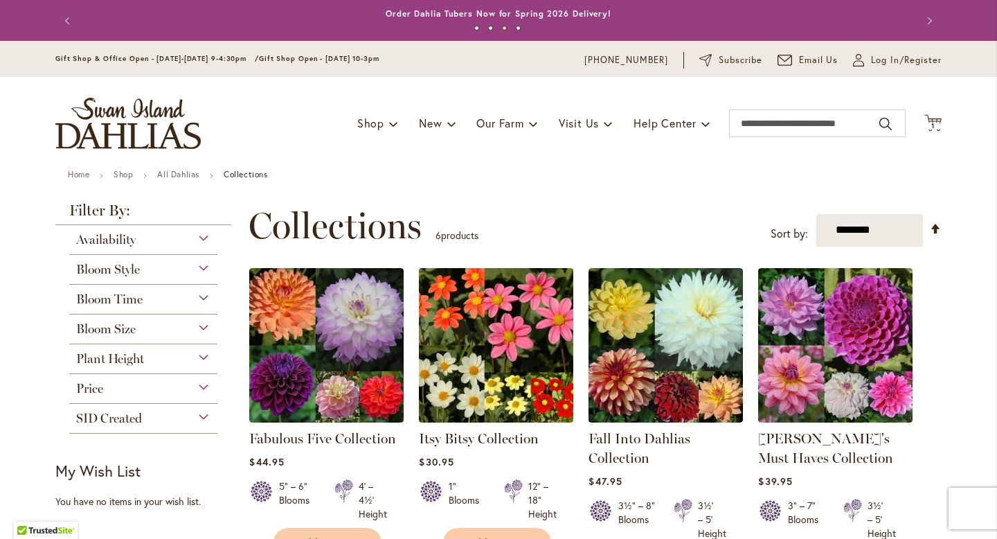
click at [527, 357] on img at bounding box center [497, 345] width 162 height 162
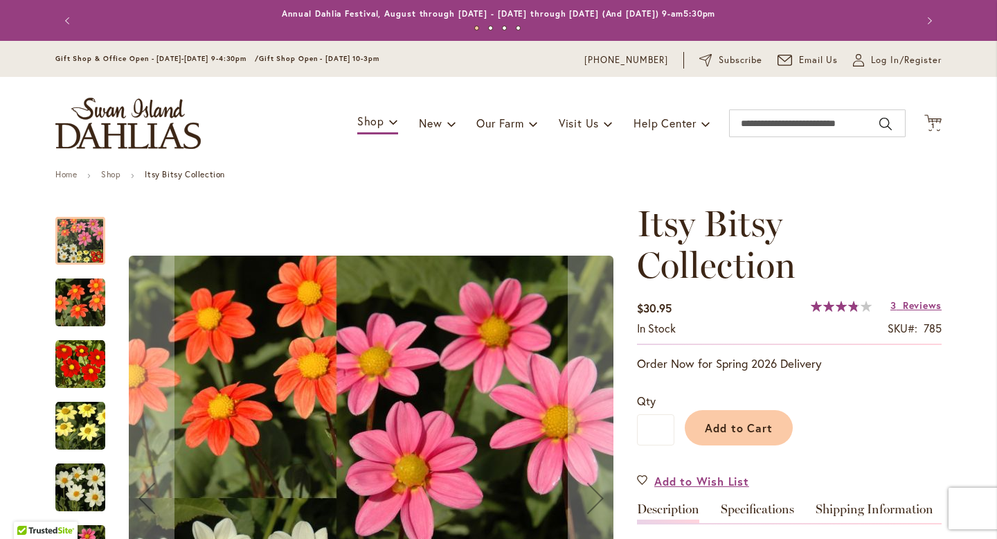
click at [83, 301] on img "Itsy Bitsy Collection" at bounding box center [80, 303] width 50 height 50
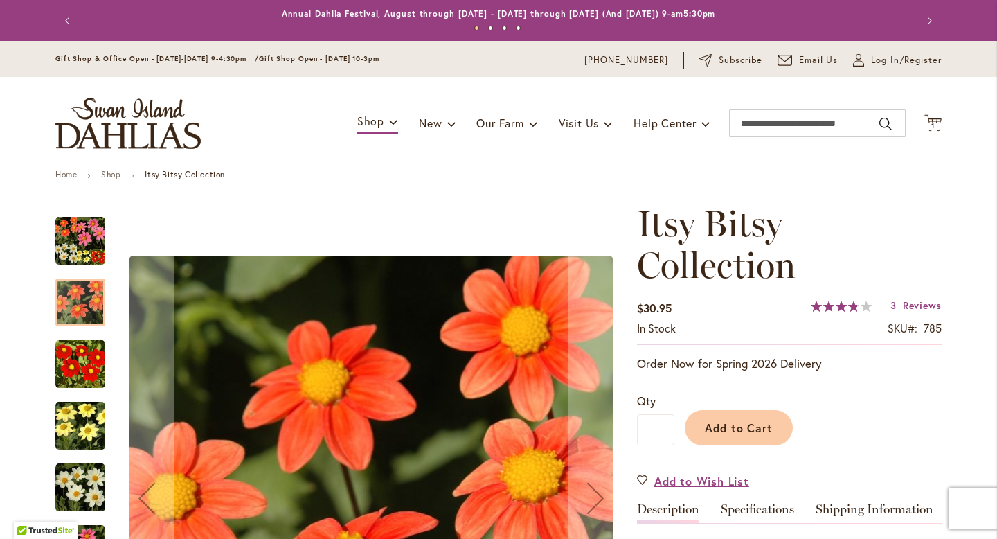
click at [90, 427] on img "Itsy Bitsy Collection" at bounding box center [80, 426] width 50 height 50
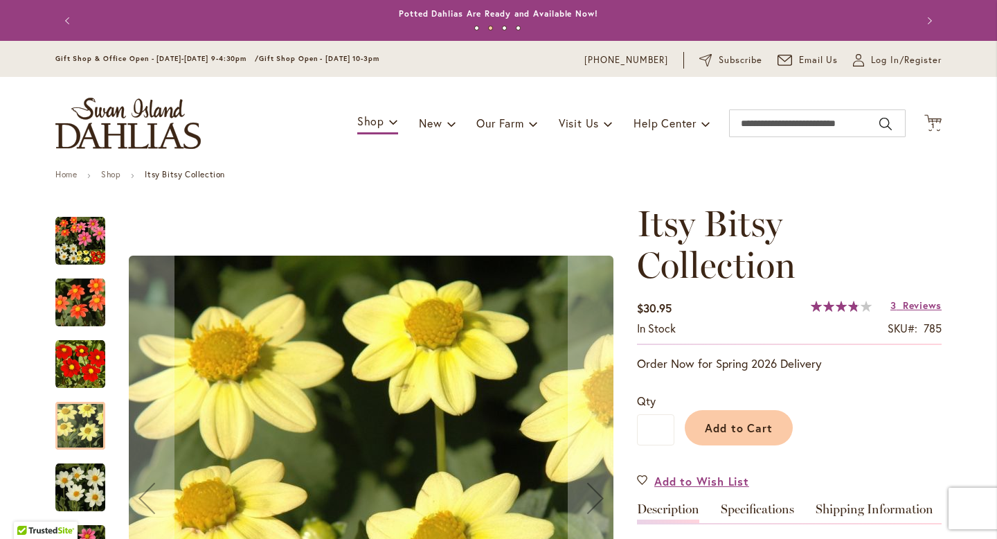
click at [87, 489] on img "Itsy Bitsy Collection" at bounding box center [80, 488] width 50 height 50
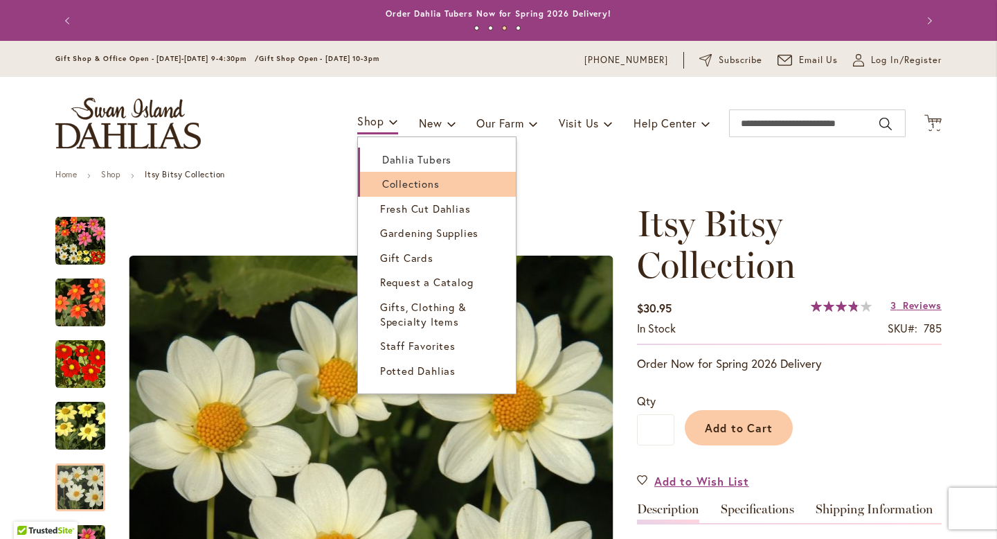
click at [401, 188] on span "Collections" at bounding box center [410, 184] width 57 height 14
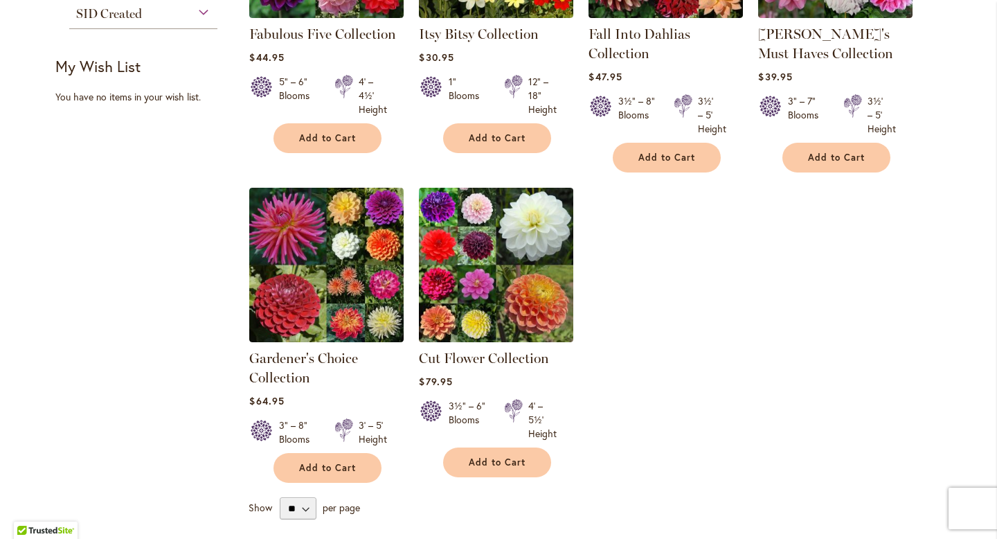
scroll to position [416, 0]
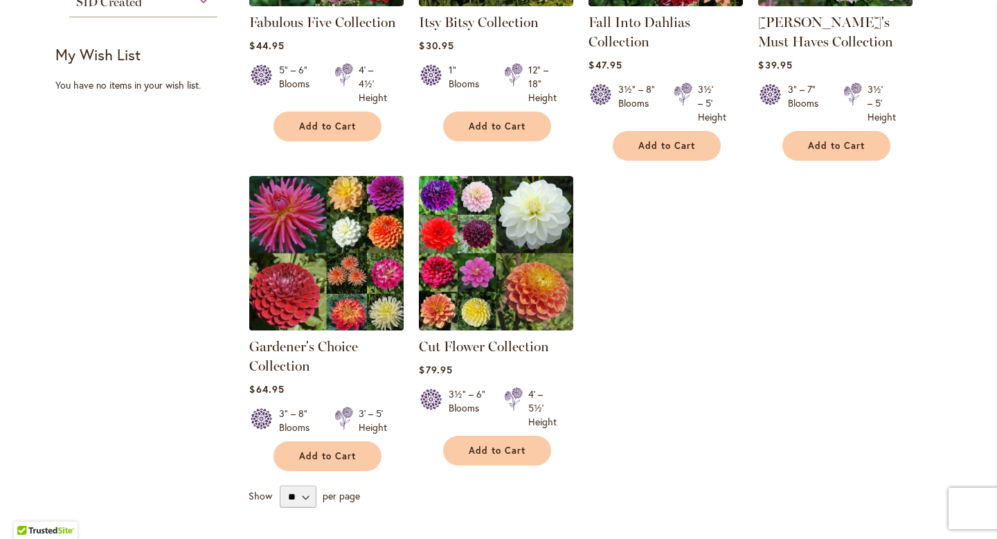
click at [355, 292] on img at bounding box center [327, 253] width 162 height 162
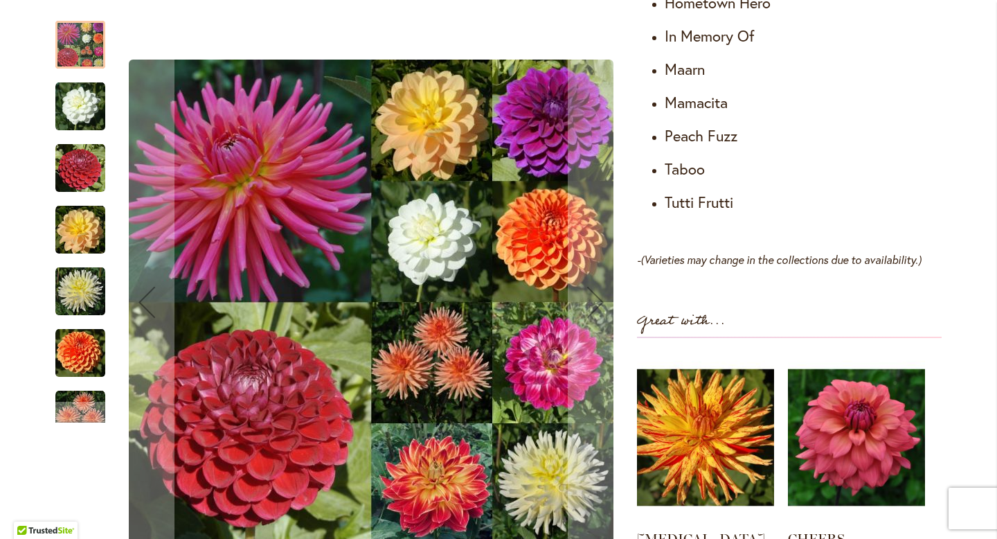
scroll to position [1053, 0]
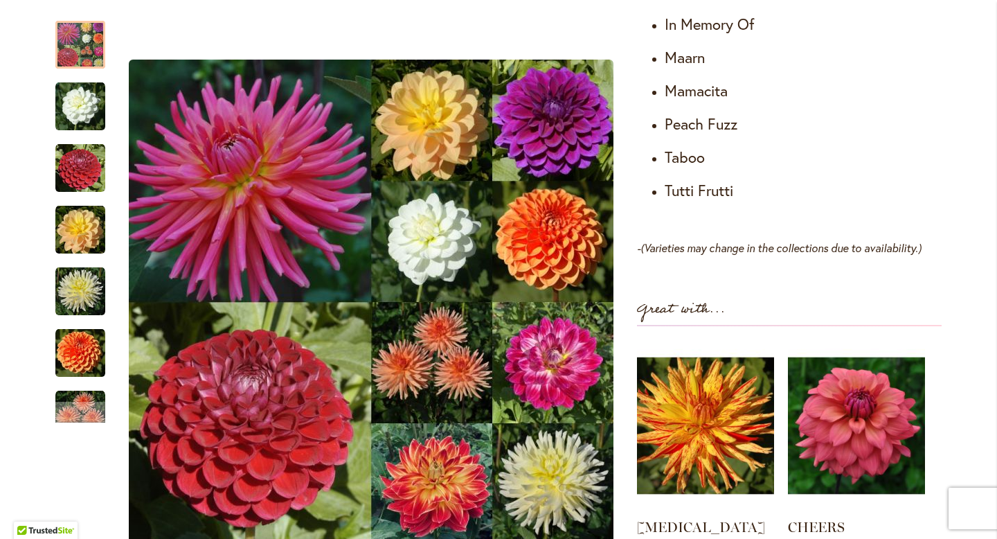
click at [892, 115] on h4 "Peach Fuzz" at bounding box center [803, 123] width 277 height 19
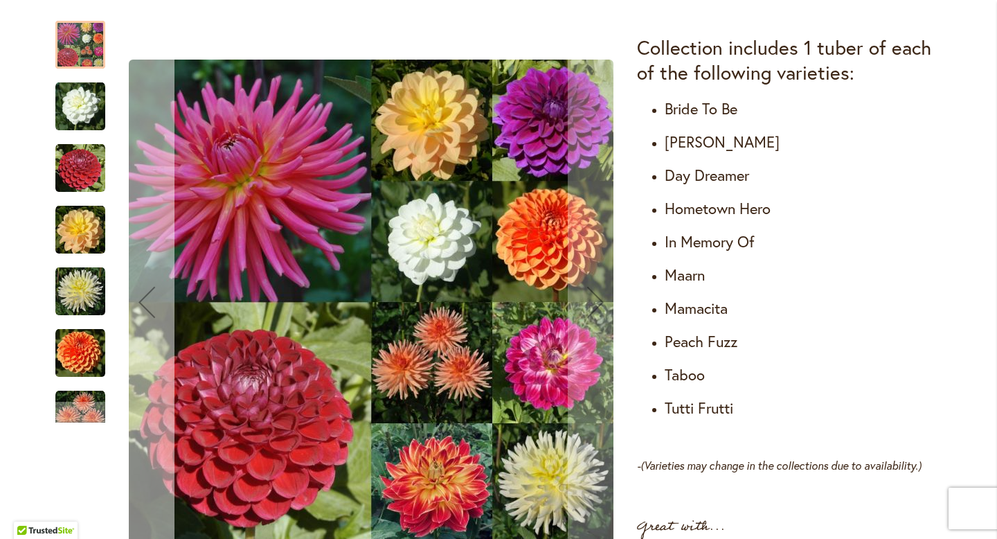
scroll to position [681, 0]
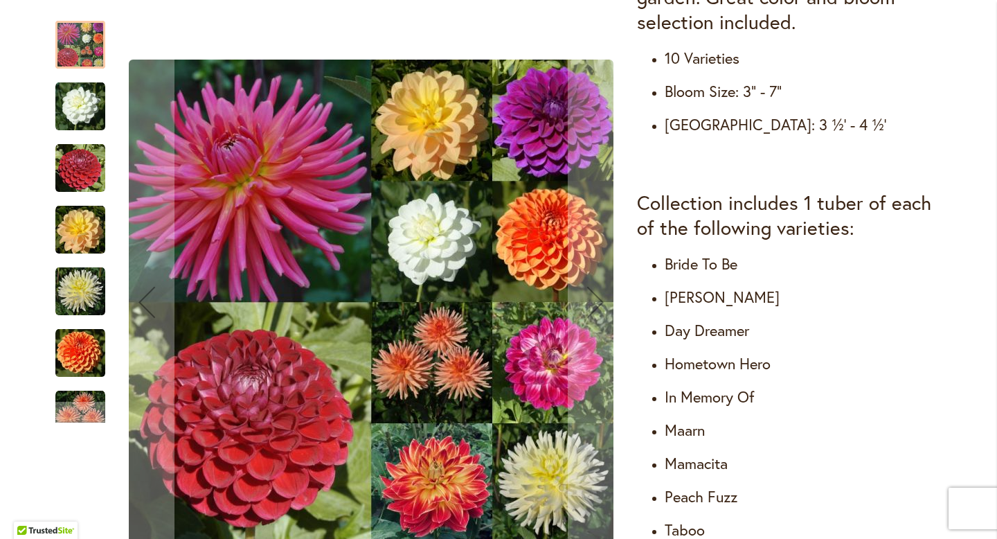
click at [90, 48] on div at bounding box center [80, 45] width 50 height 48
click at [81, 170] on img "CORNEL" at bounding box center [80, 168] width 50 height 50
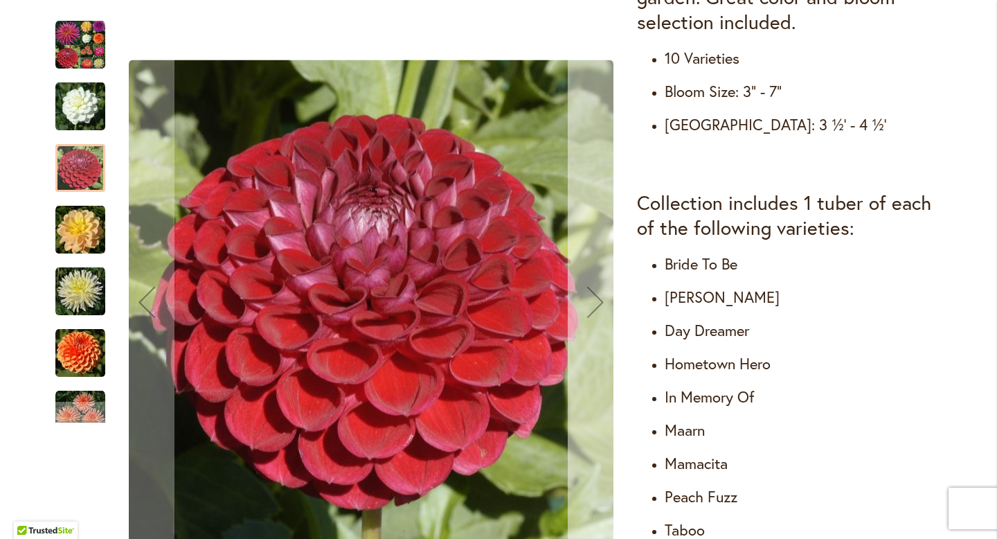
click at [589, 311] on div "Next" at bounding box center [595, 301] width 55 height 55
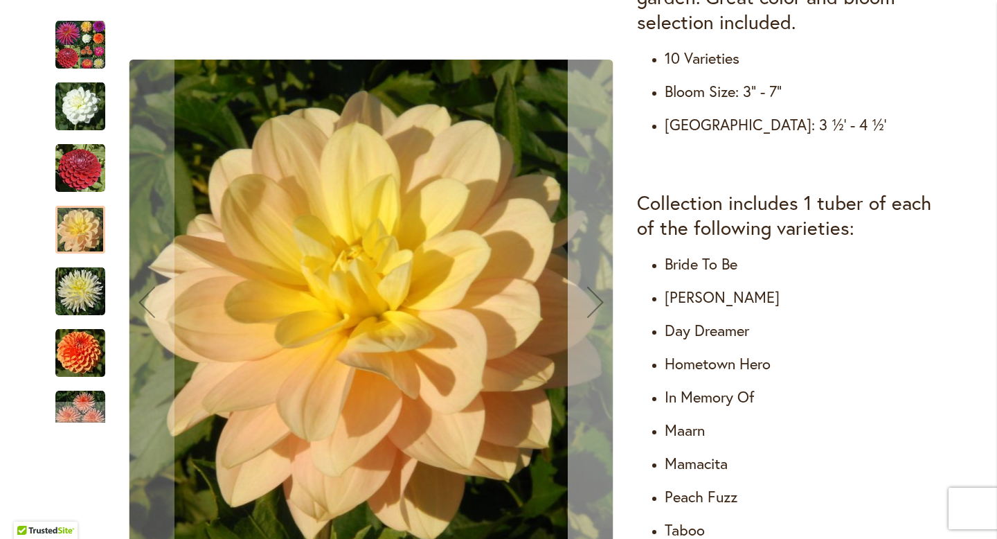
click at [588, 309] on div "Next" at bounding box center [595, 301] width 55 height 55
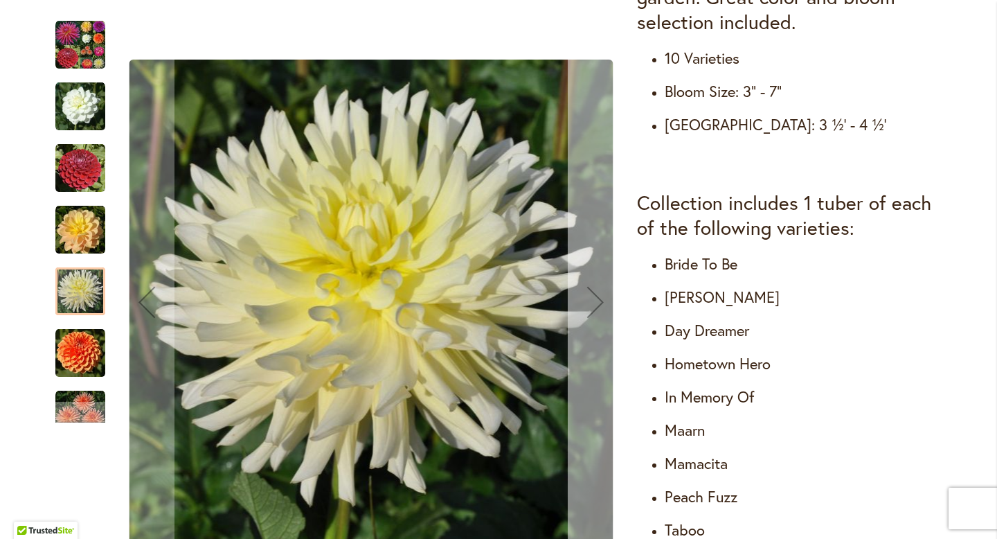
click at [589, 309] on div "Next" at bounding box center [595, 301] width 55 height 55
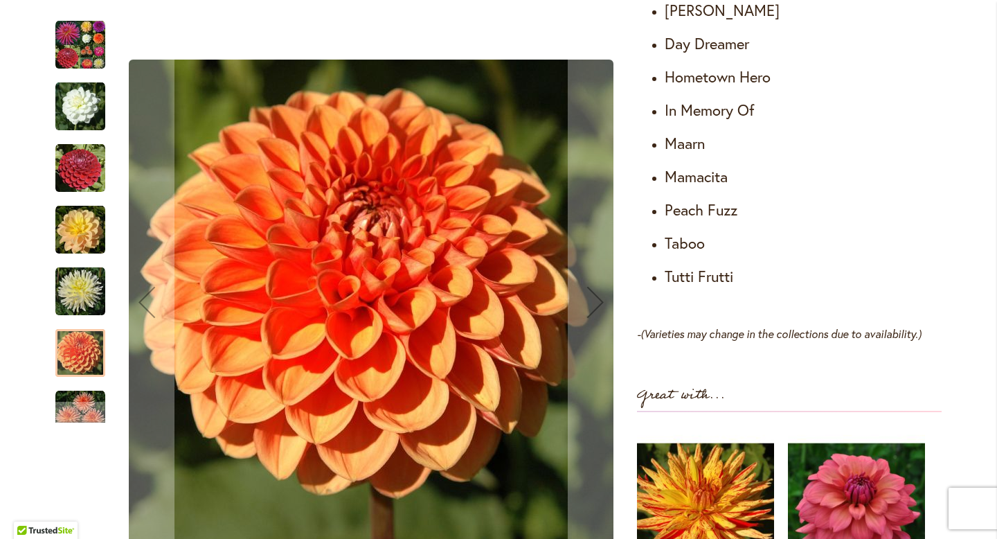
scroll to position [978, 0]
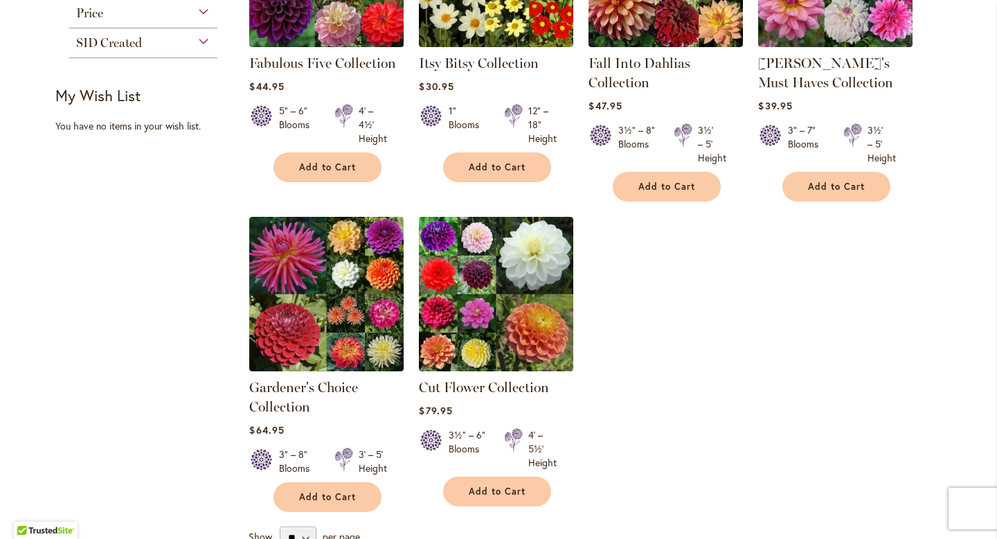
scroll to position [467, 0]
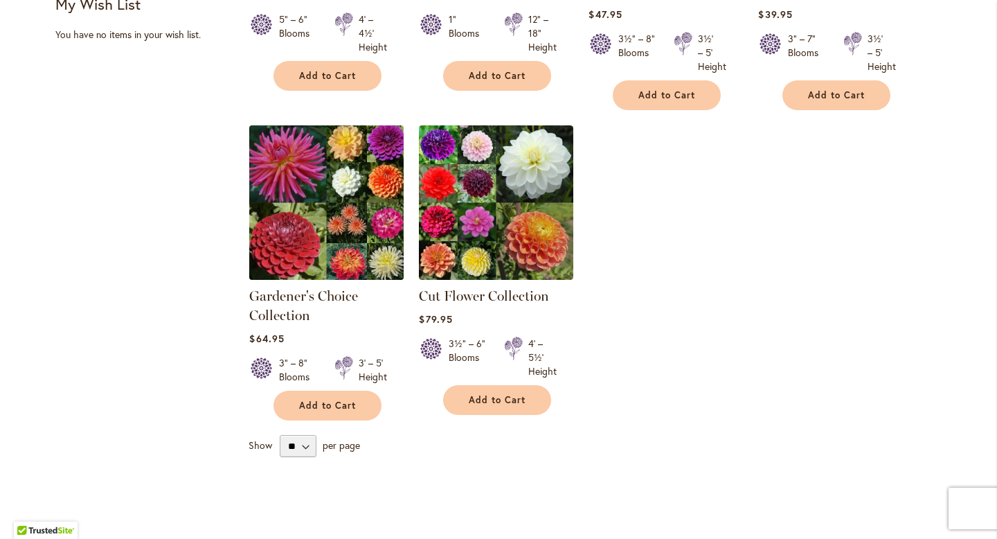
click at [328, 224] on img at bounding box center [327, 202] width 162 height 162
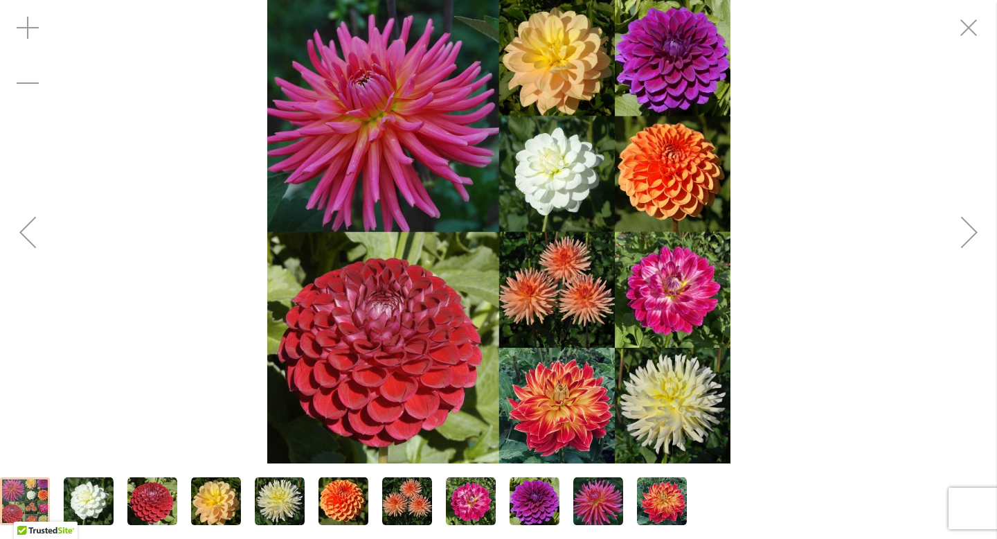
click at [83, 499] on img "BRIDE TO BE" at bounding box center [89, 501] width 50 height 50
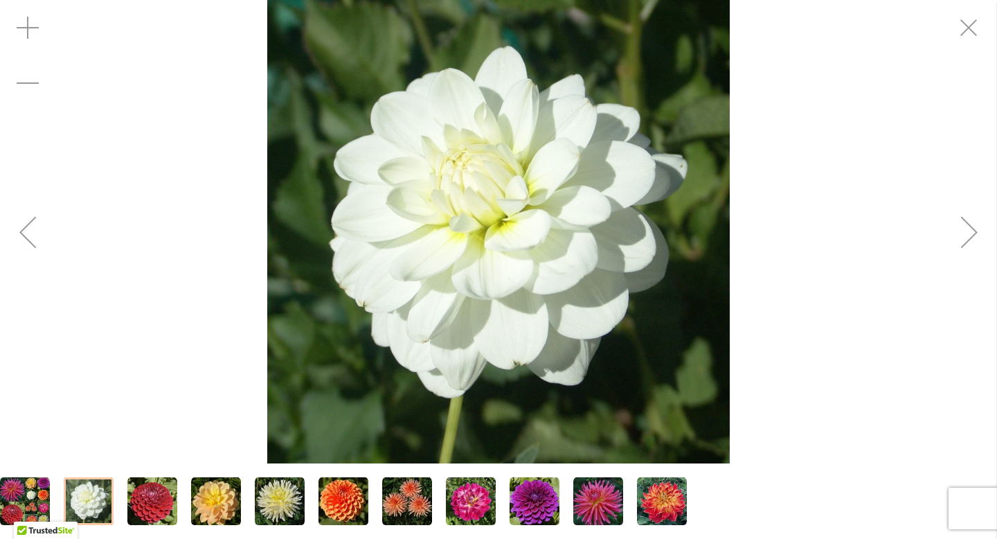
click at [970, 234] on div "Next" at bounding box center [969, 231] width 55 height 55
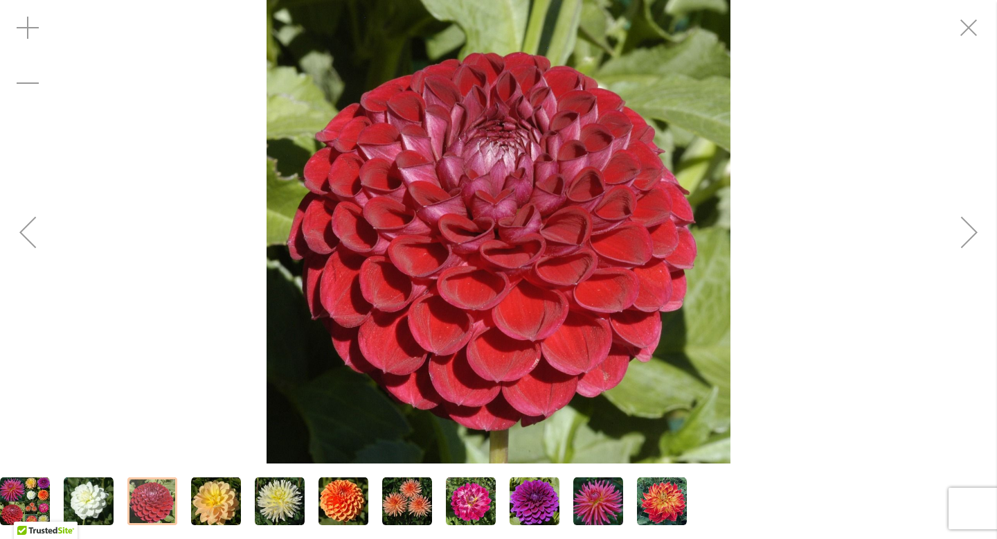
click at [970, 234] on div "Next" at bounding box center [969, 231] width 55 height 55
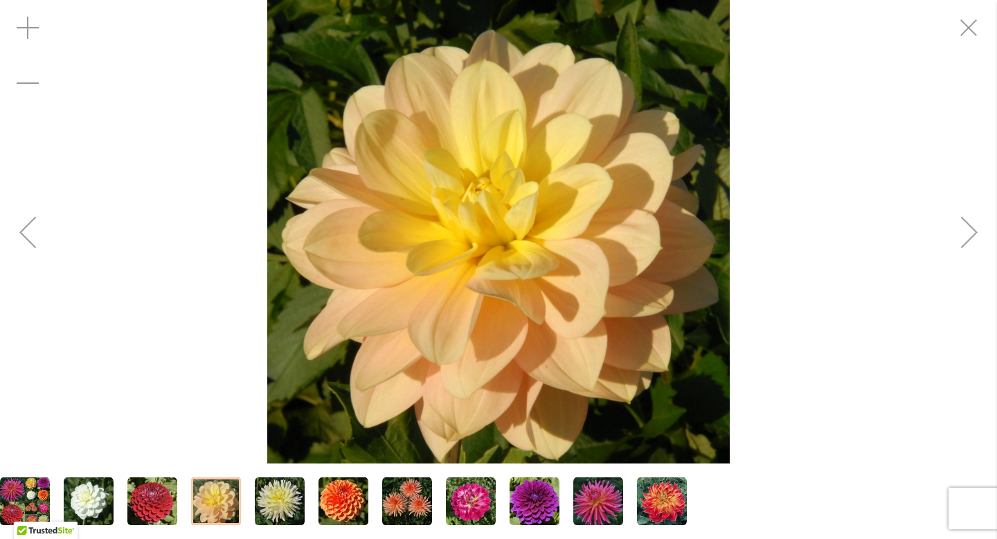
click at [970, 234] on div "Next" at bounding box center [969, 231] width 55 height 55
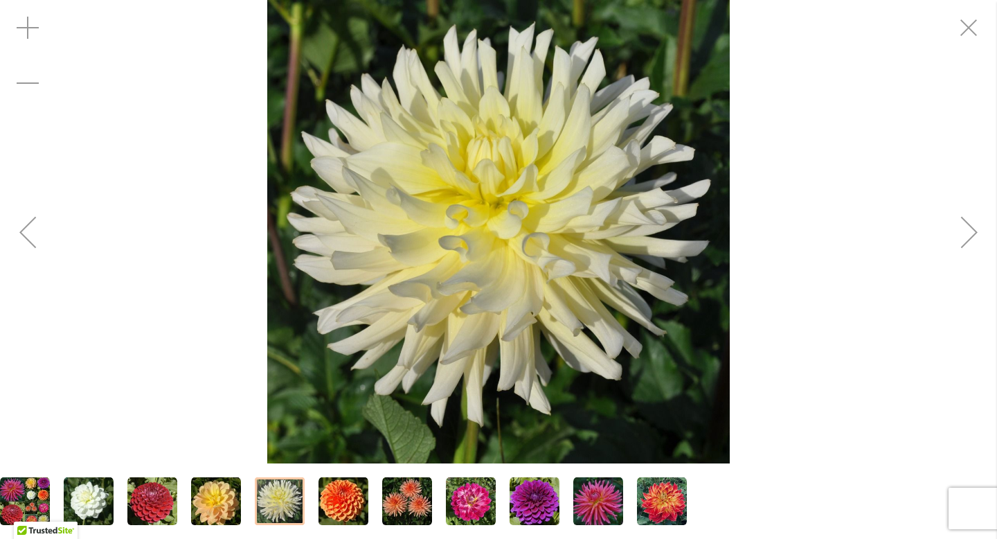
click at [970, 234] on div "Next" at bounding box center [969, 231] width 55 height 55
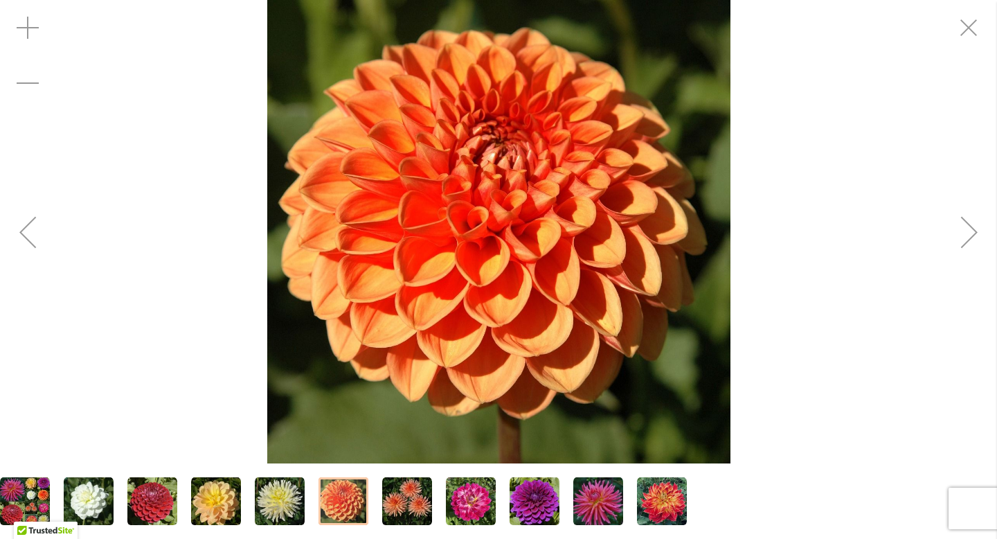
click at [969, 234] on div "Next" at bounding box center [969, 231] width 55 height 55
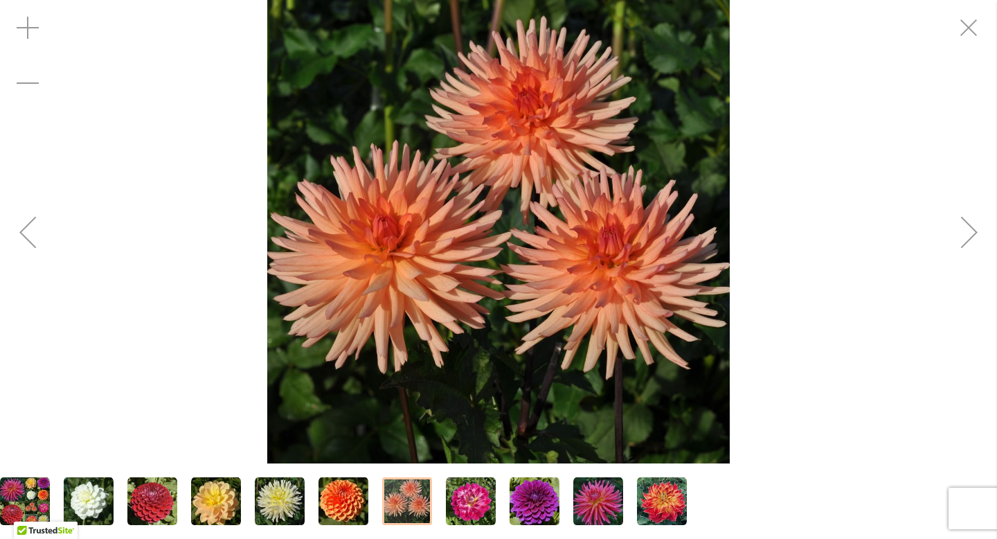
click at [970, 234] on div "Next" at bounding box center [969, 231] width 55 height 55
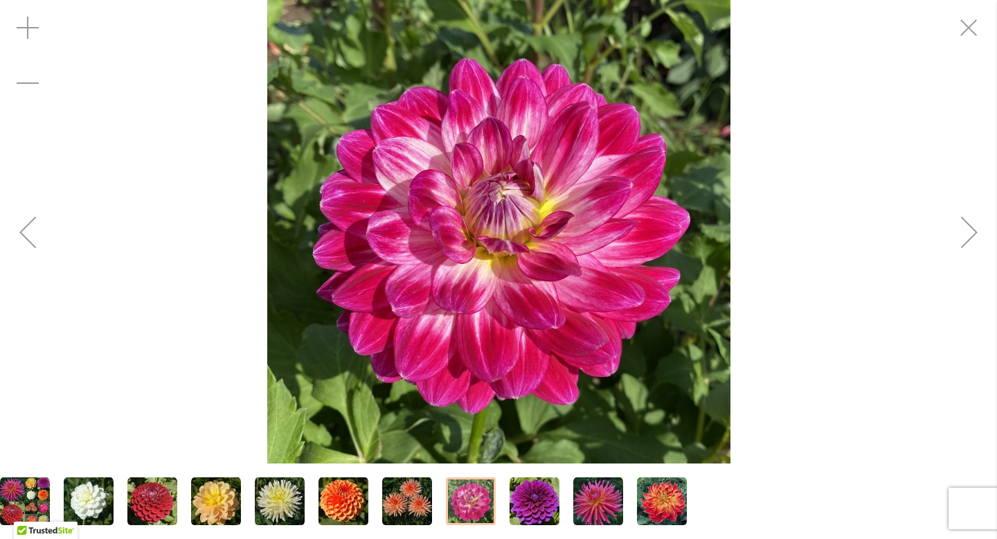
click at [970, 234] on div "Next" at bounding box center [969, 231] width 55 height 55
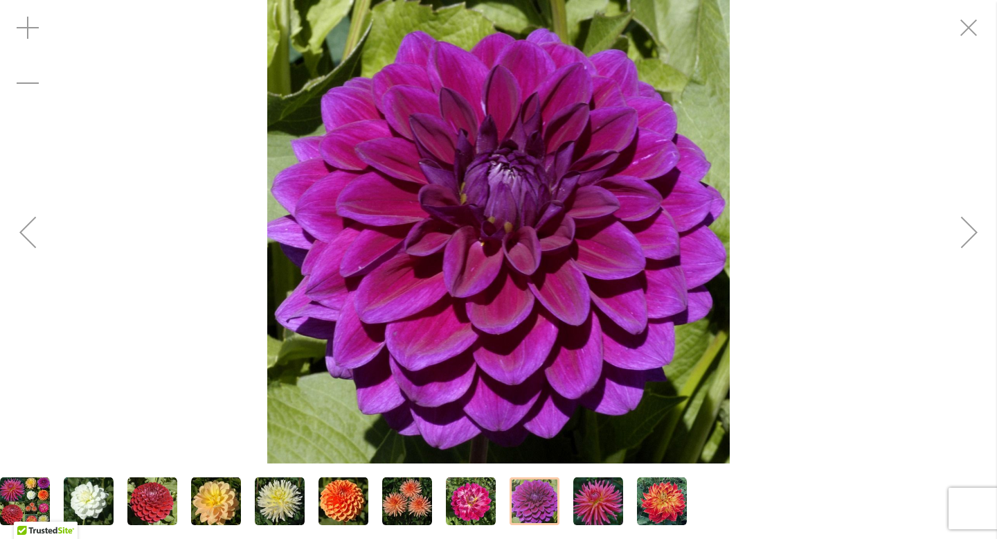
click at [970, 234] on div "Next" at bounding box center [969, 231] width 55 height 55
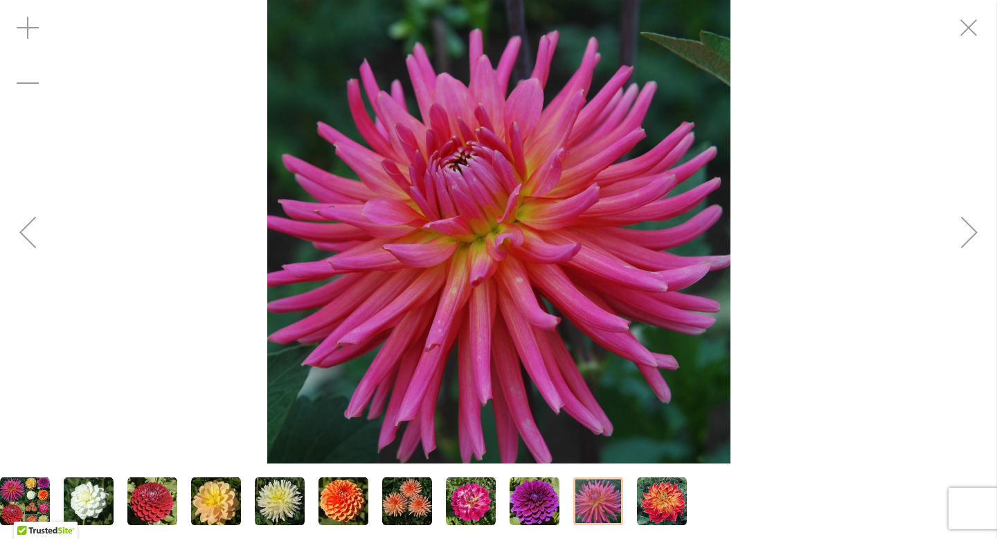
click at [970, 234] on div "Next" at bounding box center [969, 231] width 55 height 55
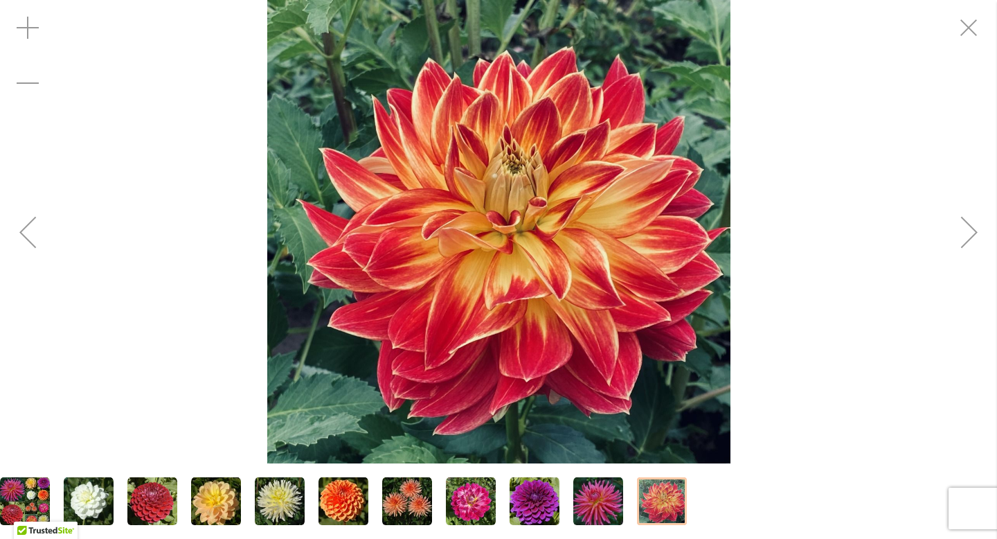
click at [970, 234] on div "Next" at bounding box center [969, 231] width 55 height 55
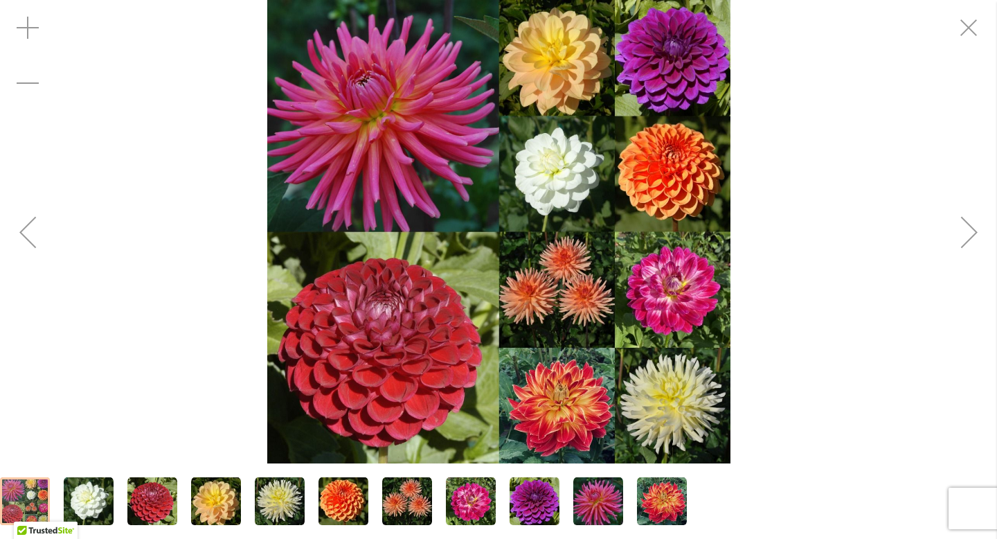
click at [970, 234] on div "Next" at bounding box center [969, 231] width 55 height 55
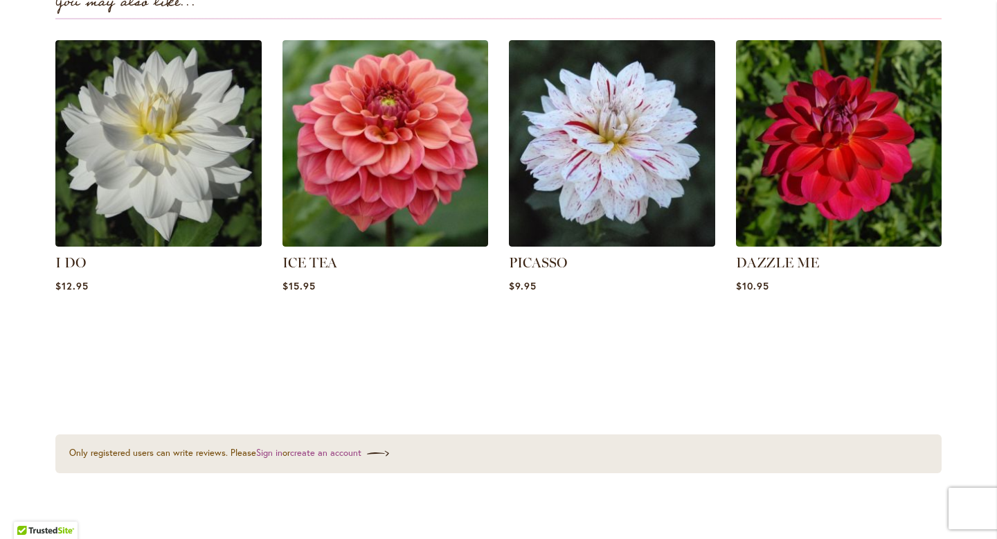
scroll to position [1535, 0]
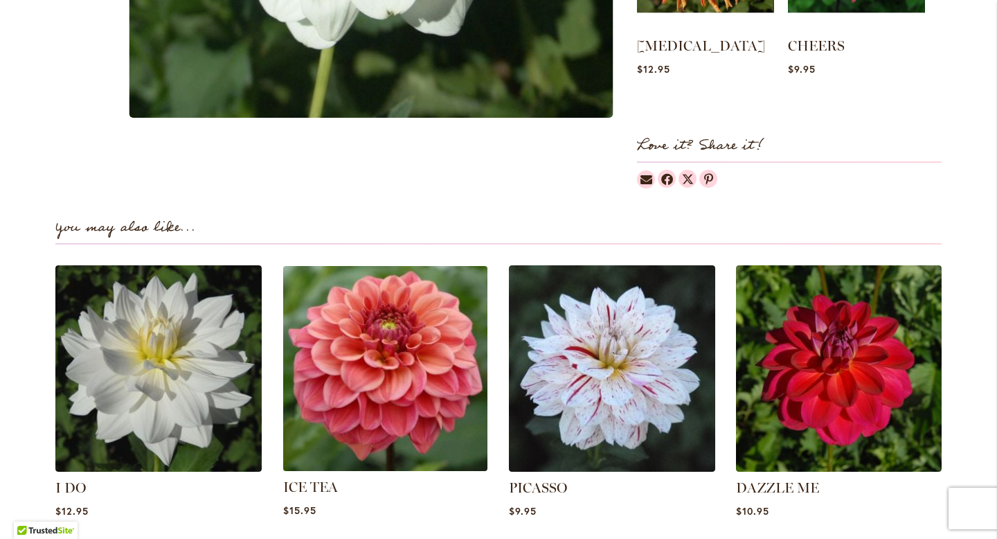
click at [371, 384] on img at bounding box center [385, 368] width 215 height 215
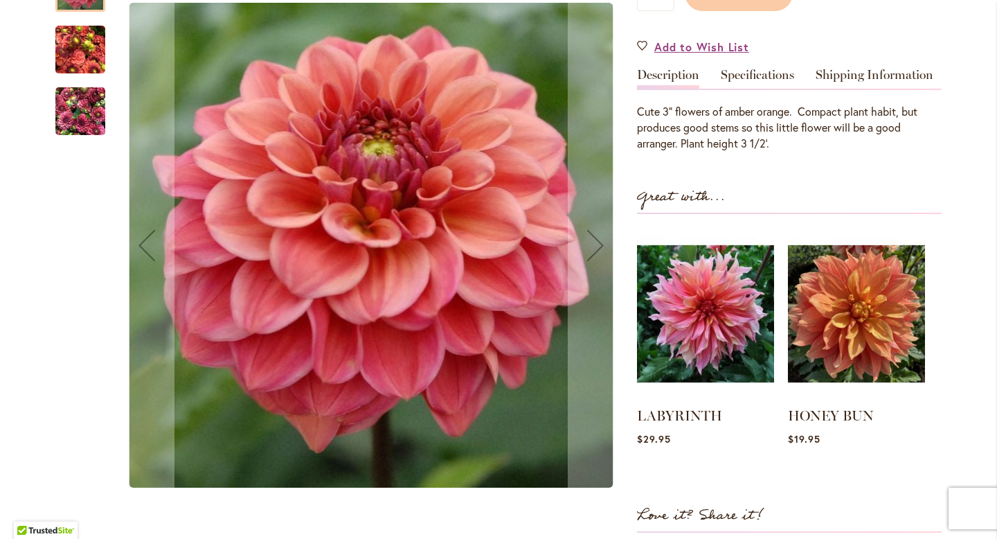
scroll to position [394, 0]
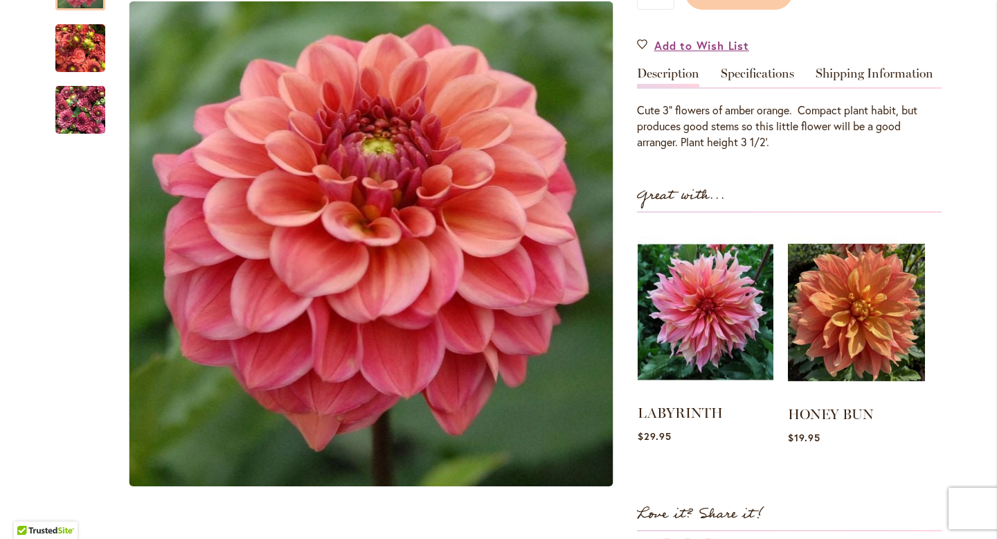
click at [684, 363] on img at bounding box center [706, 312] width 136 height 170
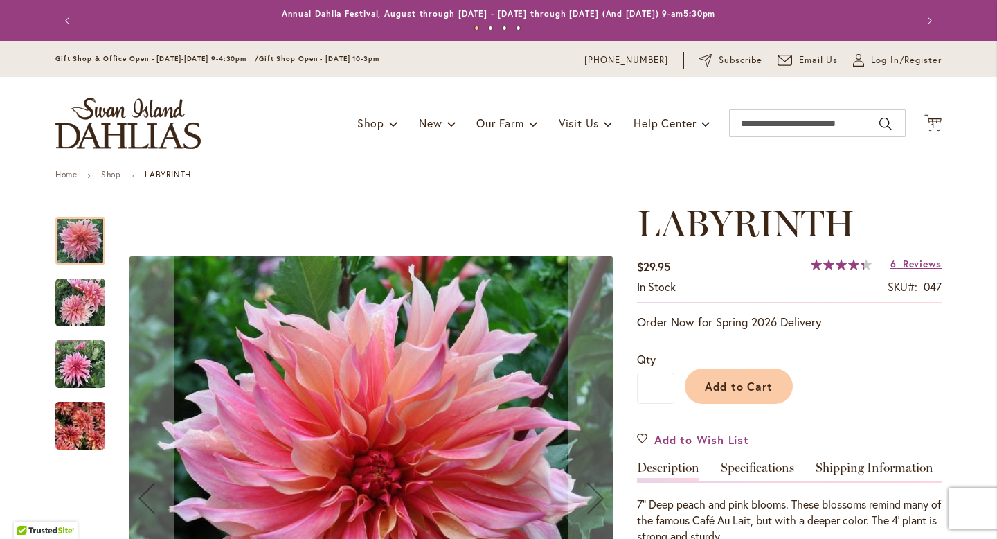
click at [83, 233] on div at bounding box center [80, 241] width 50 height 48
click at [78, 326] on div "Labyrinth" at bounding box center [87, 357] width 64 height 62
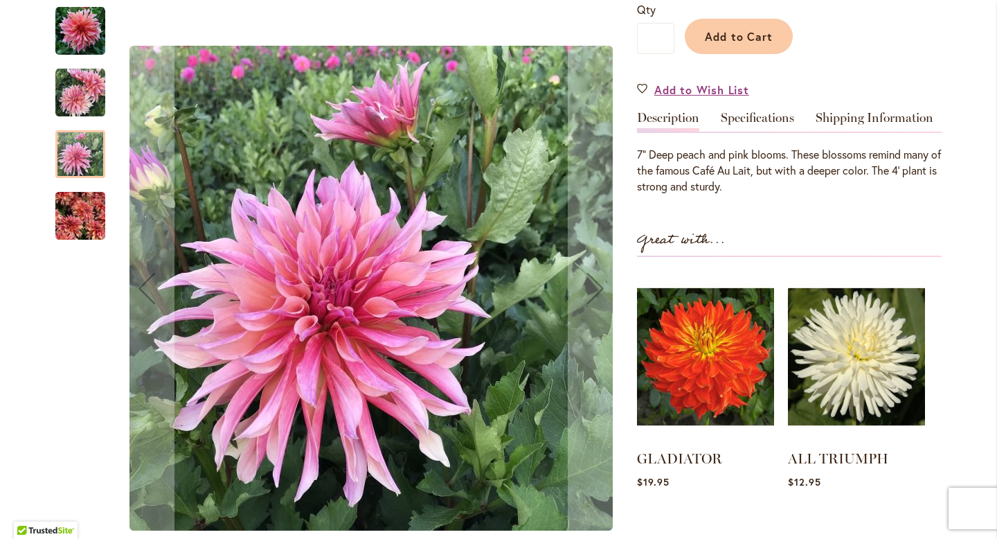
scroll to position [466, 0]
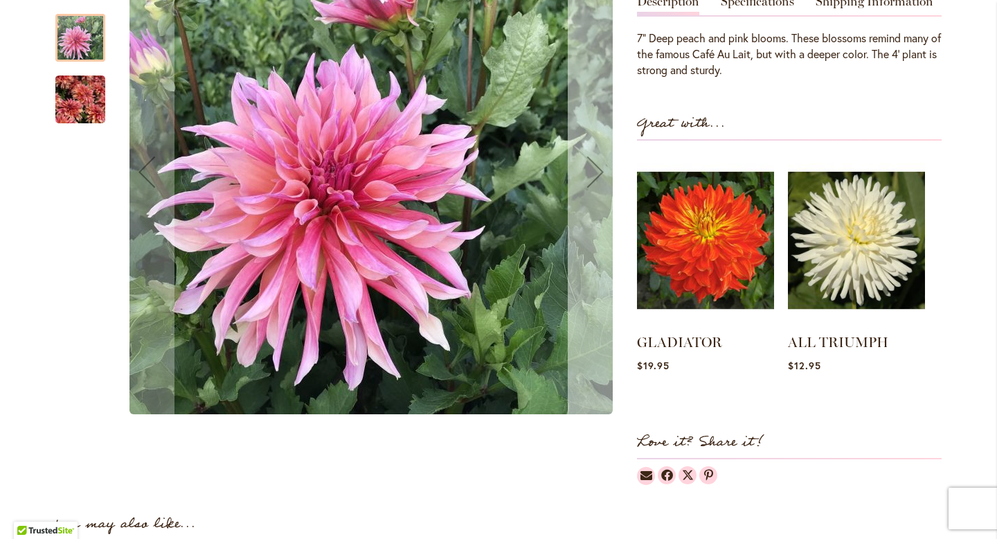
click at [588, 166] on div "Next" at bounding box center [595, 171] width 55 height 55
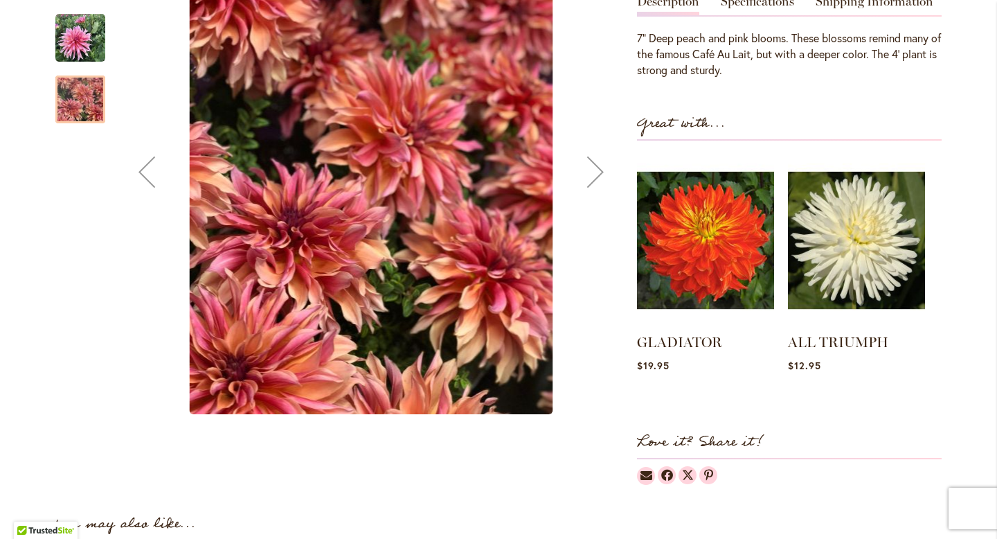
click at [588, 167] on div "Next" at bounding box center [595, 171] width 55 height 55
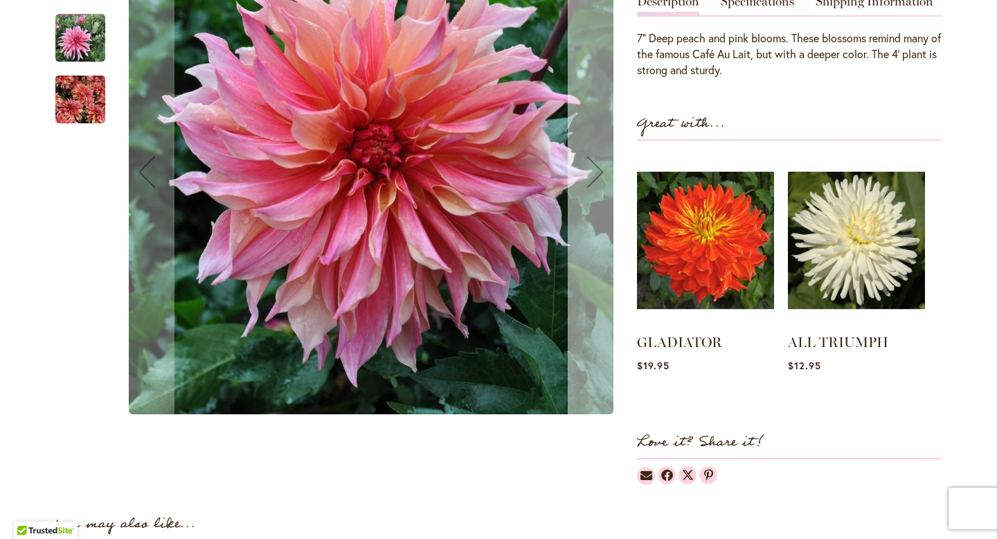
click at [589, 168] on div "Next" at bounding box center [595, 171] width 55 height 55
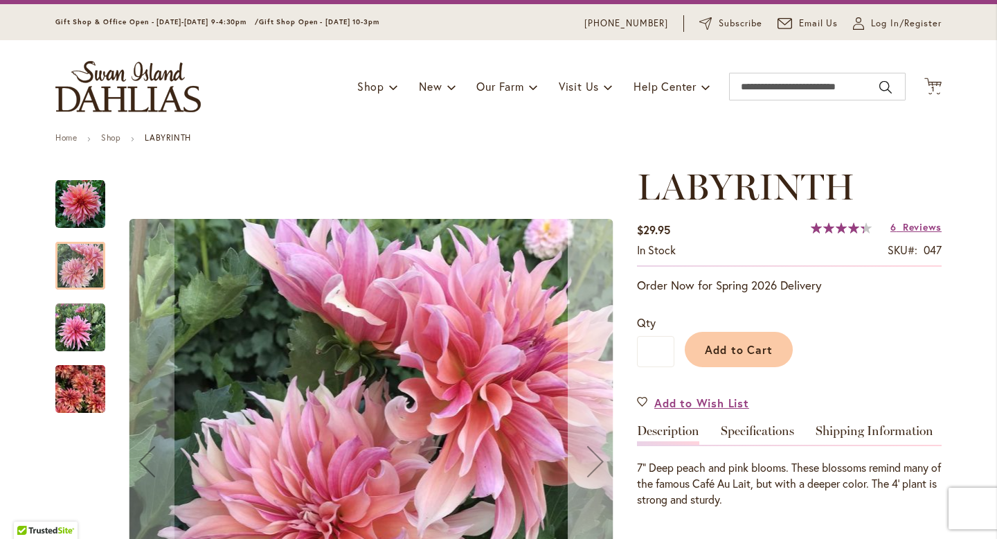
scroll to position [65, 0]
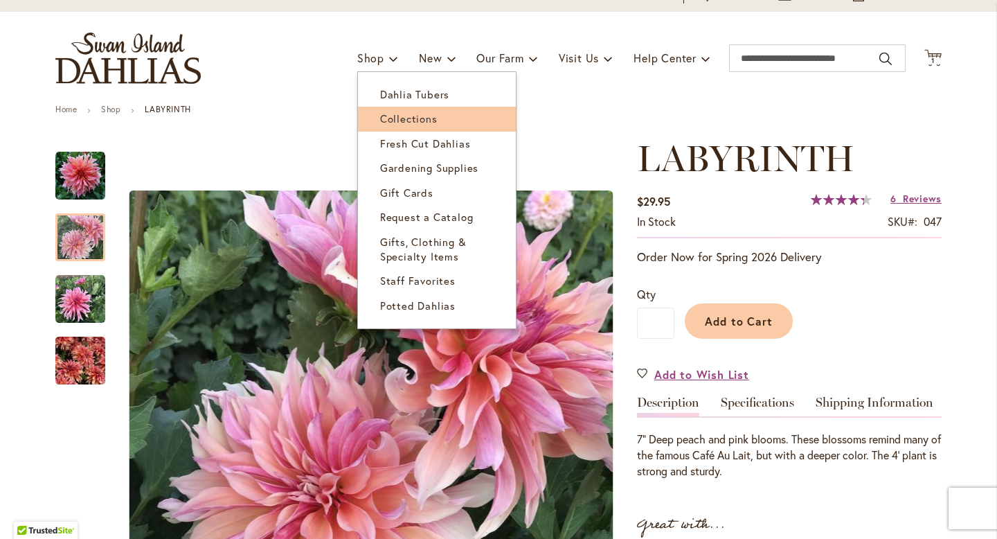
click at [396, 127] on link "Collections" at bounding box center [437, 119] width 158 height 24
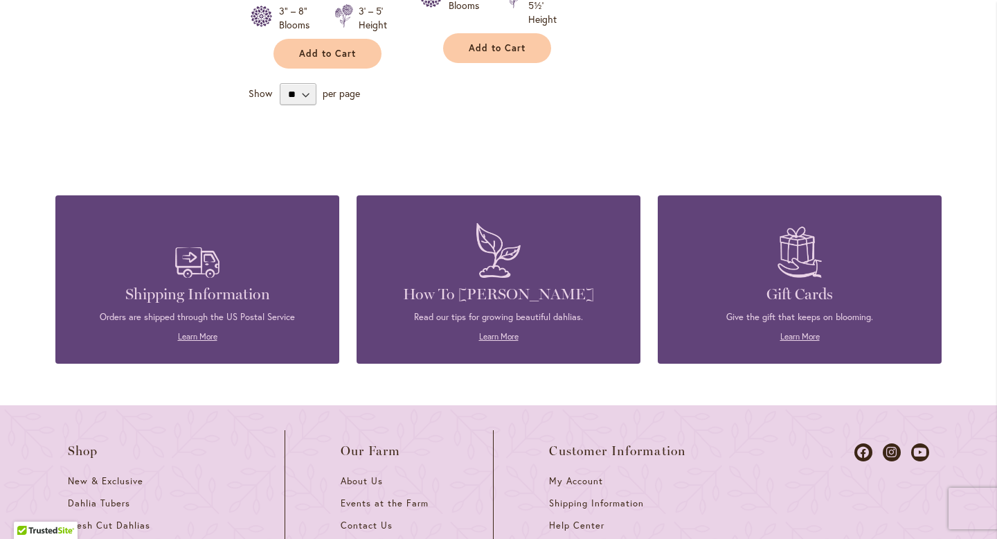
scroll to position [936, 0]
